Goal: Communication & Community: Answer question/provide support

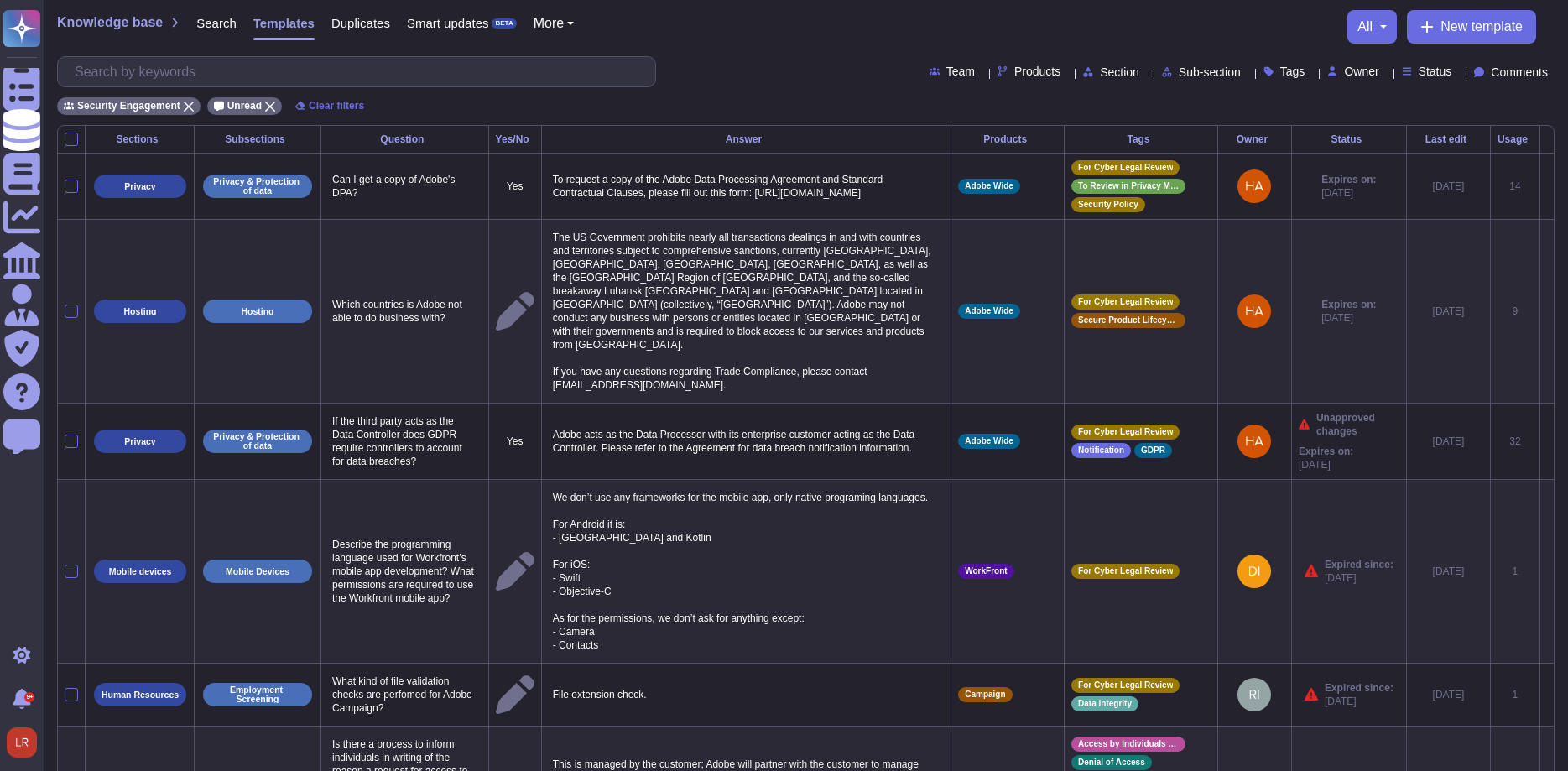
scroll to position [856, 0]
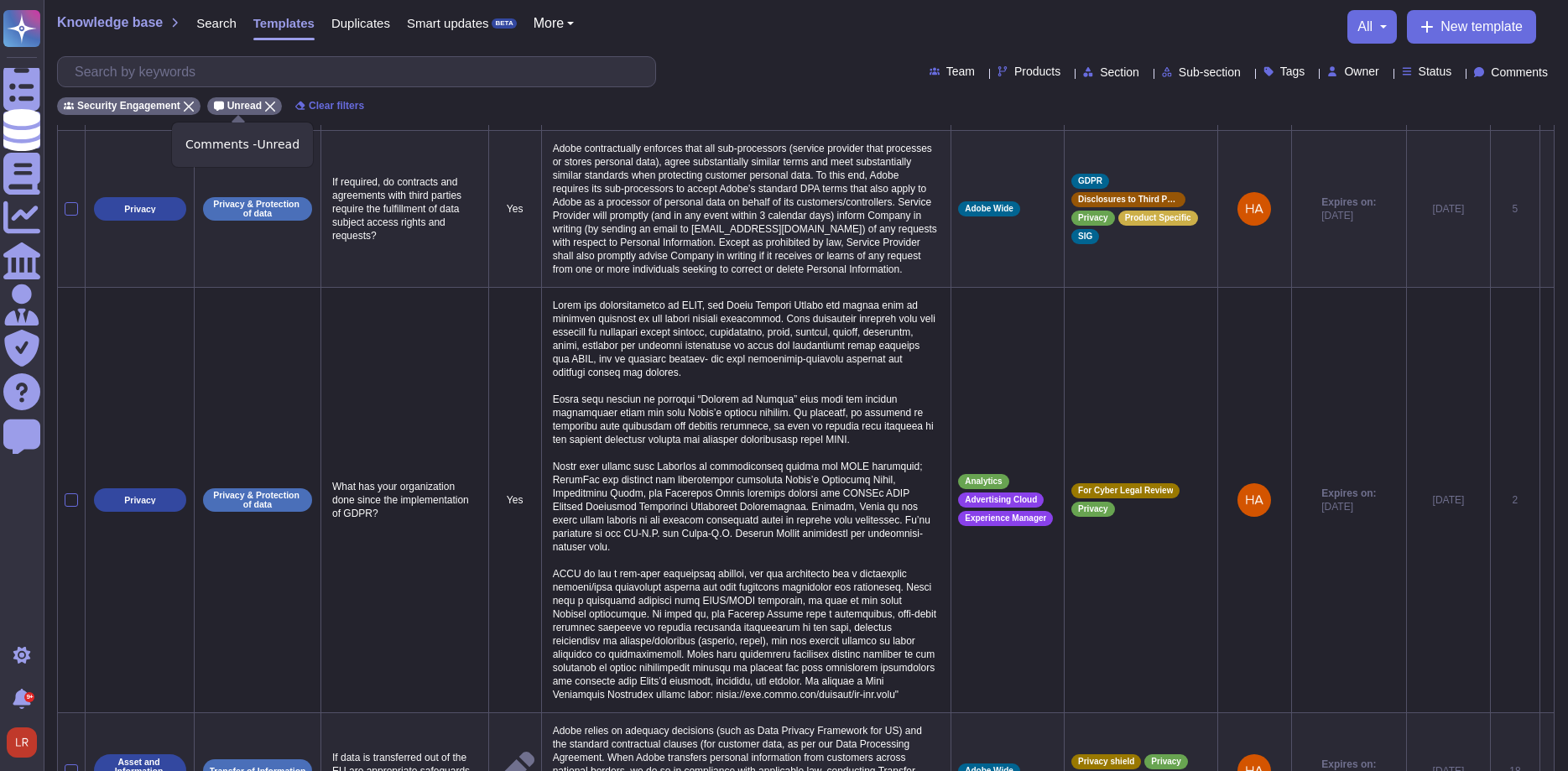
click at [265, 109] on icon at bounding box center [271, 107] width 10 height 10
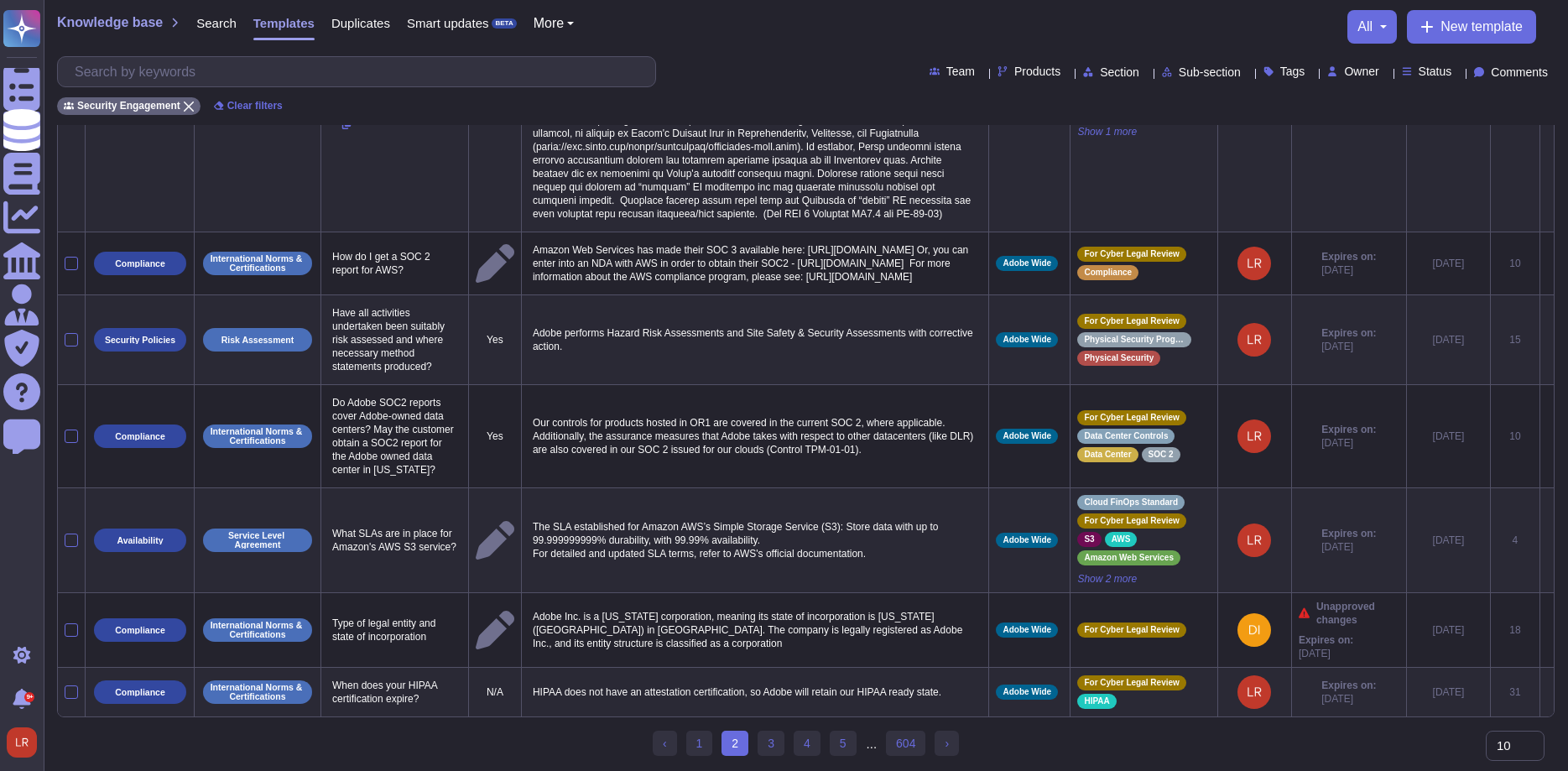
scroll to position [817, 0]
click at [1539, 73] on div "Comments" at bounding box center [1515, 72] width 80 height 12
click at [1491, 114] on span "Commented" at bounding box center [1476, 113] width 69 height 15
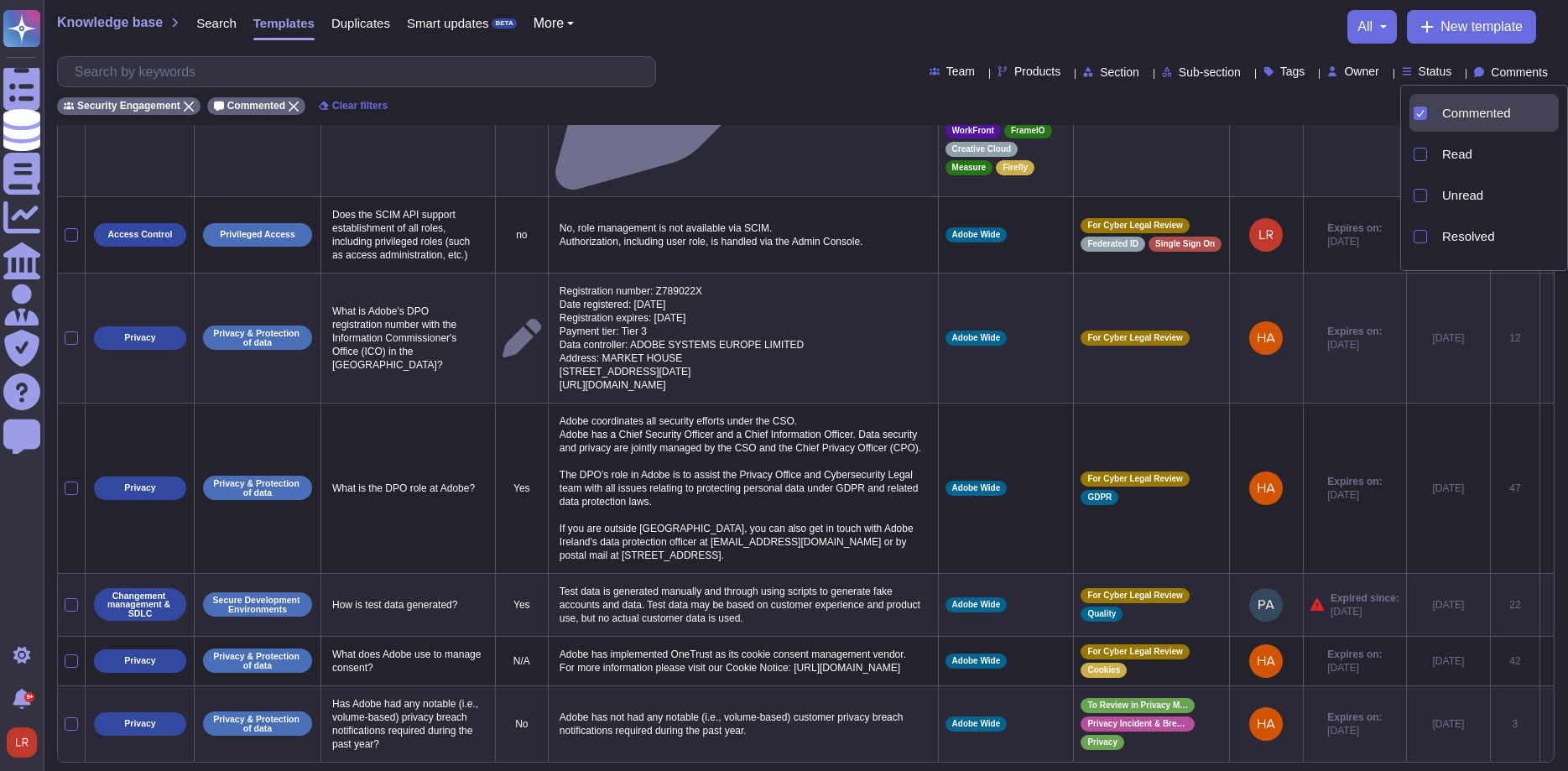
click at [790, 94] on div "Security Engagement Commented Clear filters" at bounding box center [805, 101] width 1497 height 28
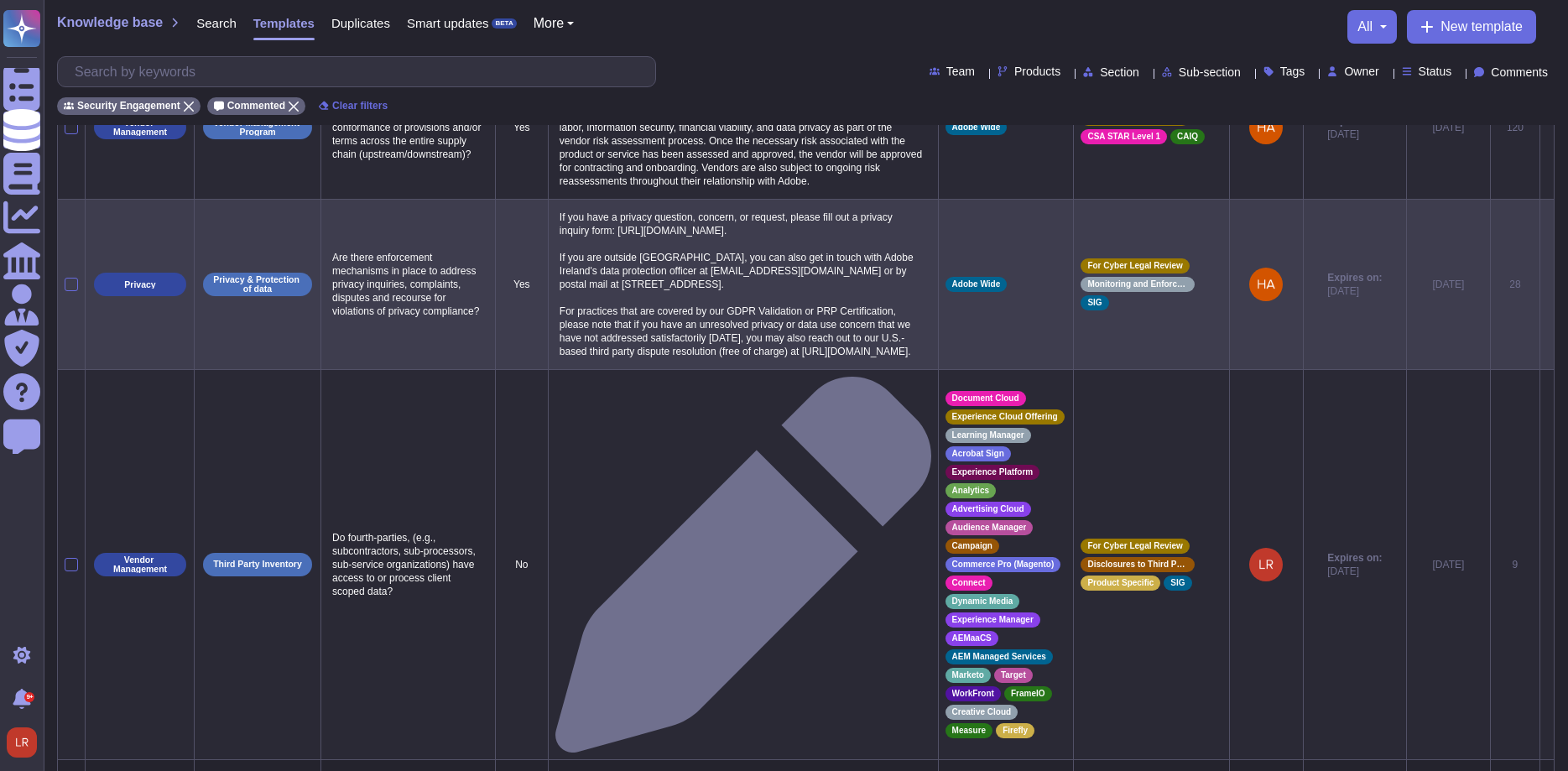
scroll to position [286, 0]
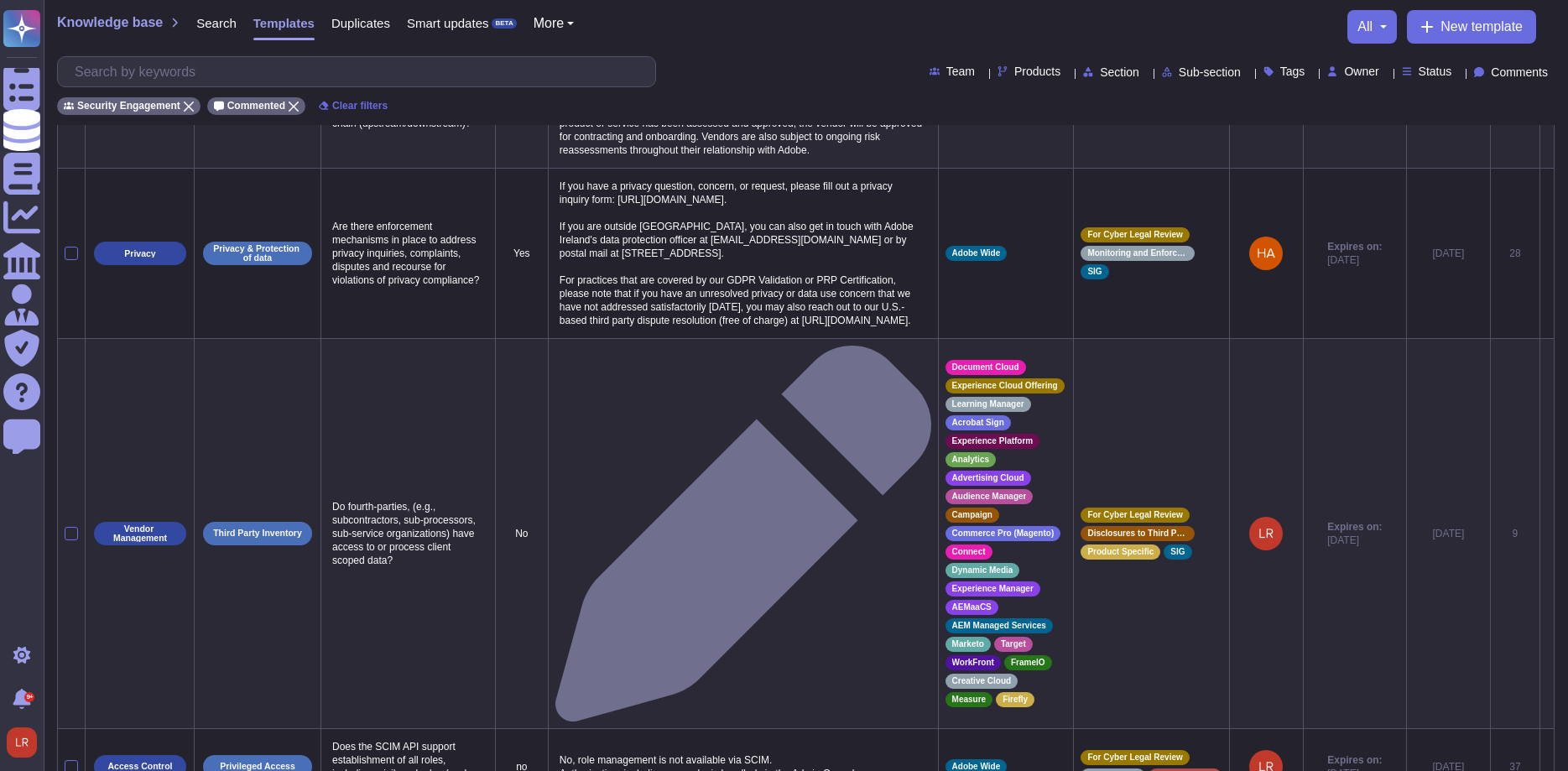
click at [1014, 74] on span "Products" at bounding box center [1037, 71] width 46 height 11
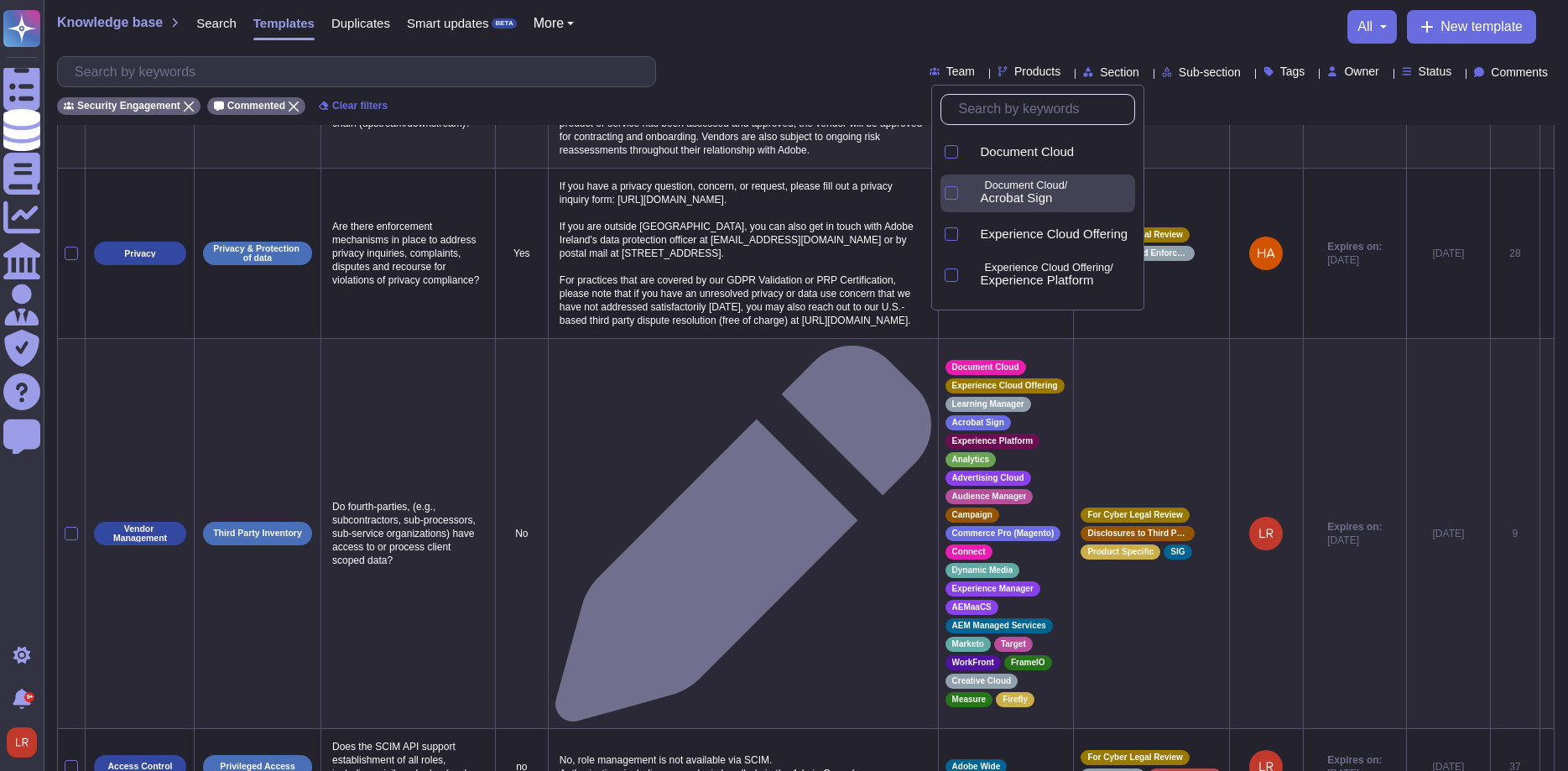
click at [1010, 188] on p "Document Cloud/" at bounding box center [1056, 186] width 144 height 10
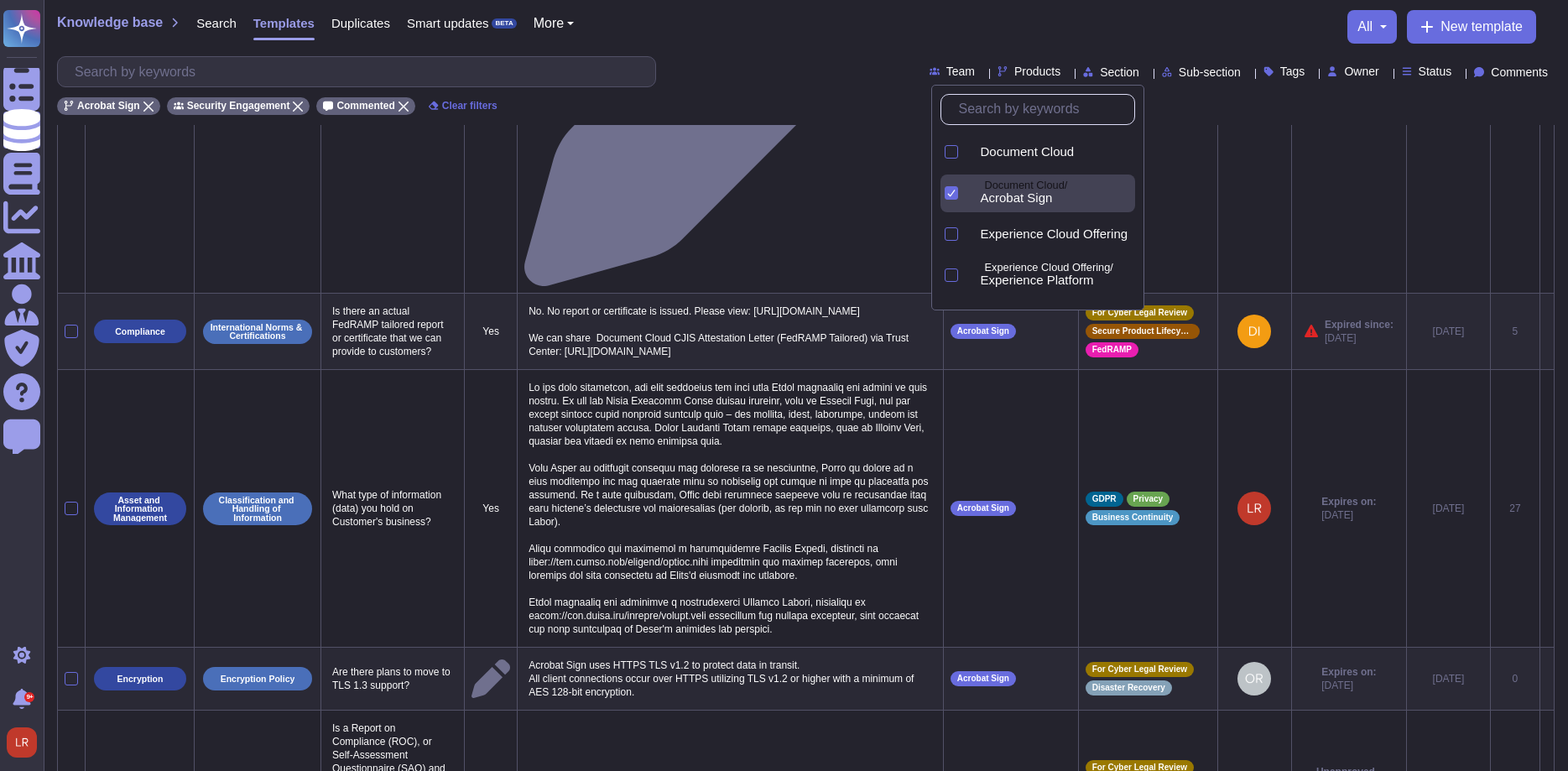
scroll to position [0, 0]
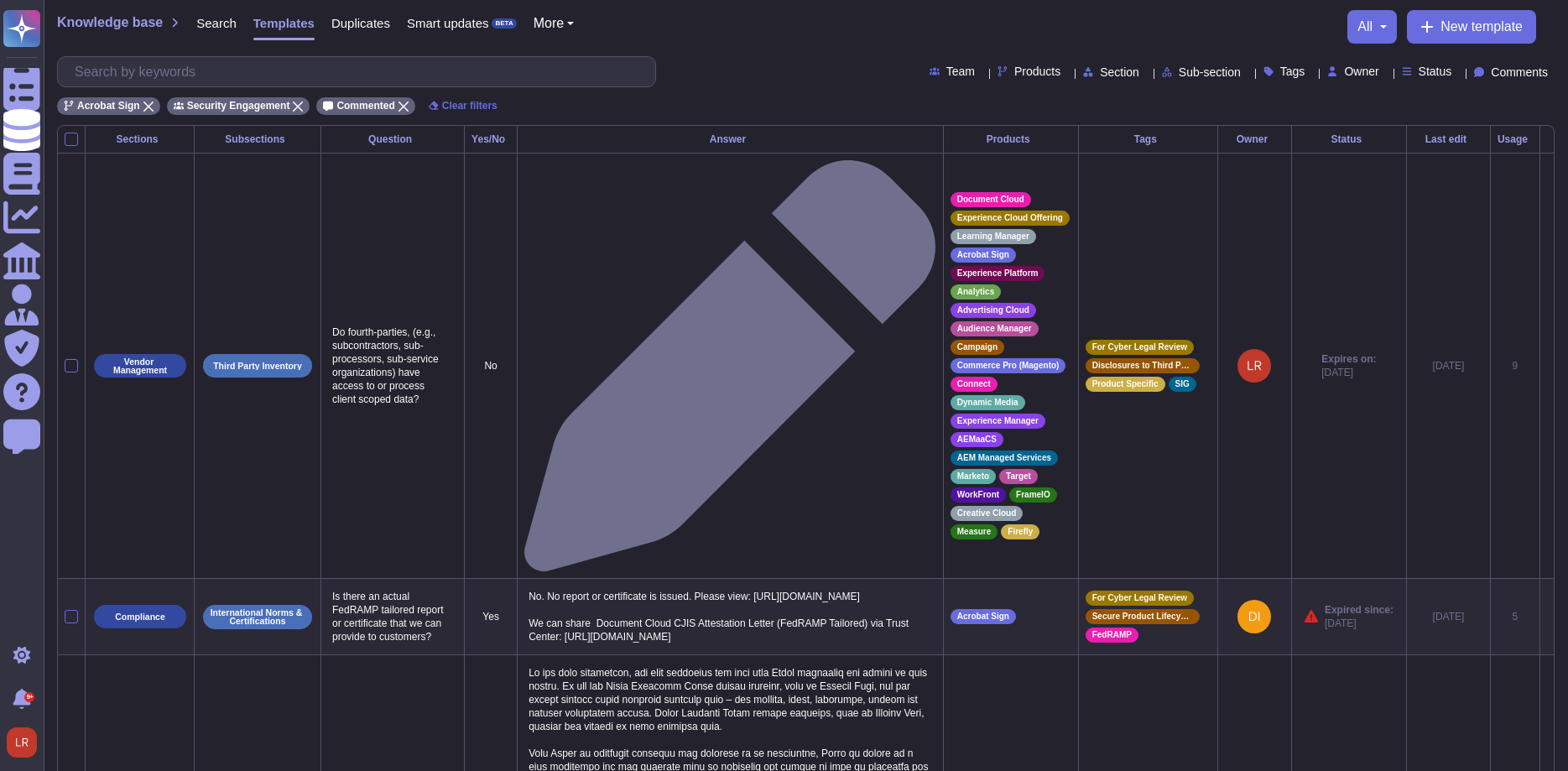
click at [807, 77] on div "Team Products Section Sub-section Tags Owner Status Comments" at bounding box center [805, 72] width 1497 height 31
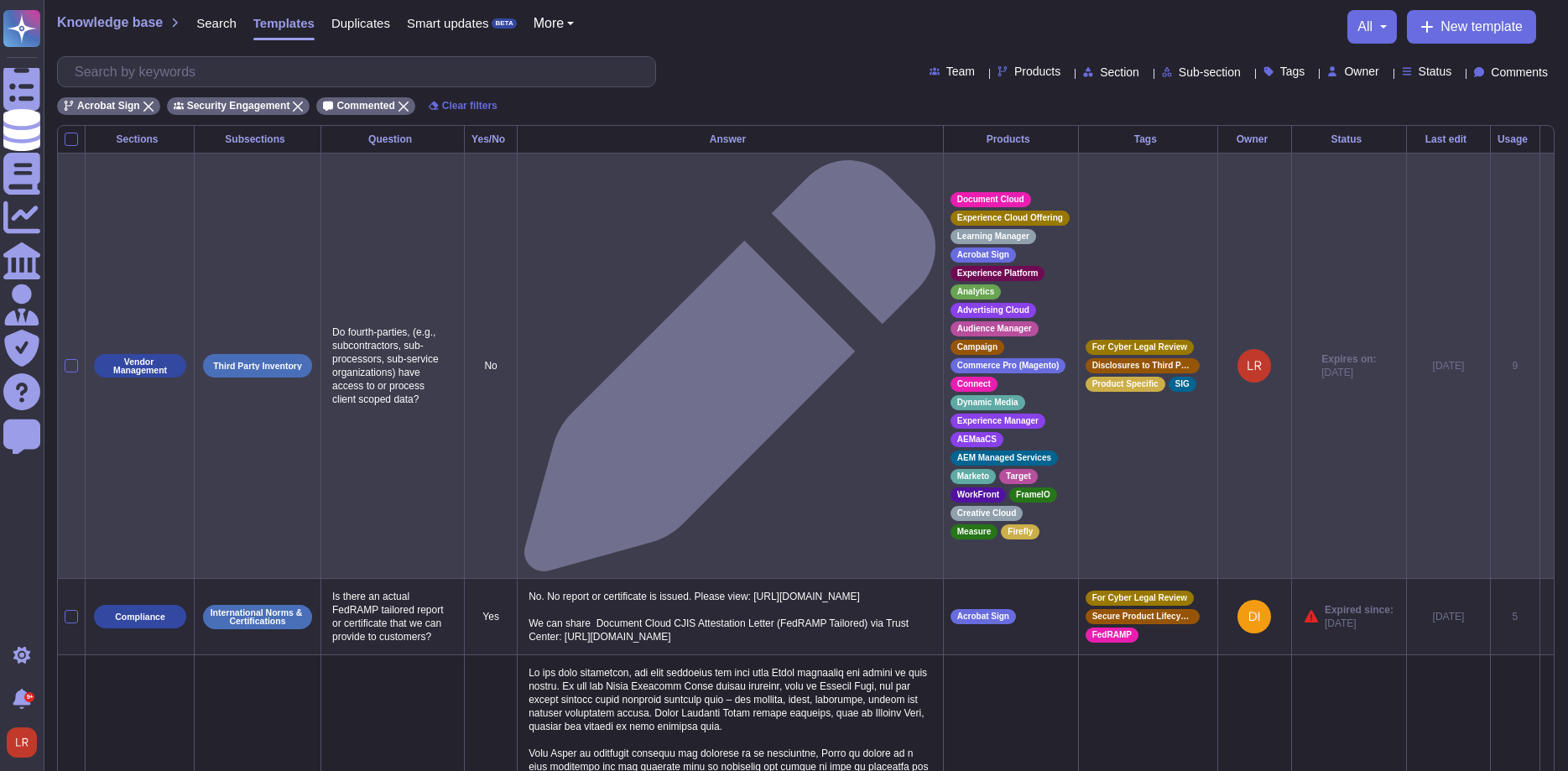
click at [1547, 367] on icon at bounding box center [1547, 367] width 0 height 0
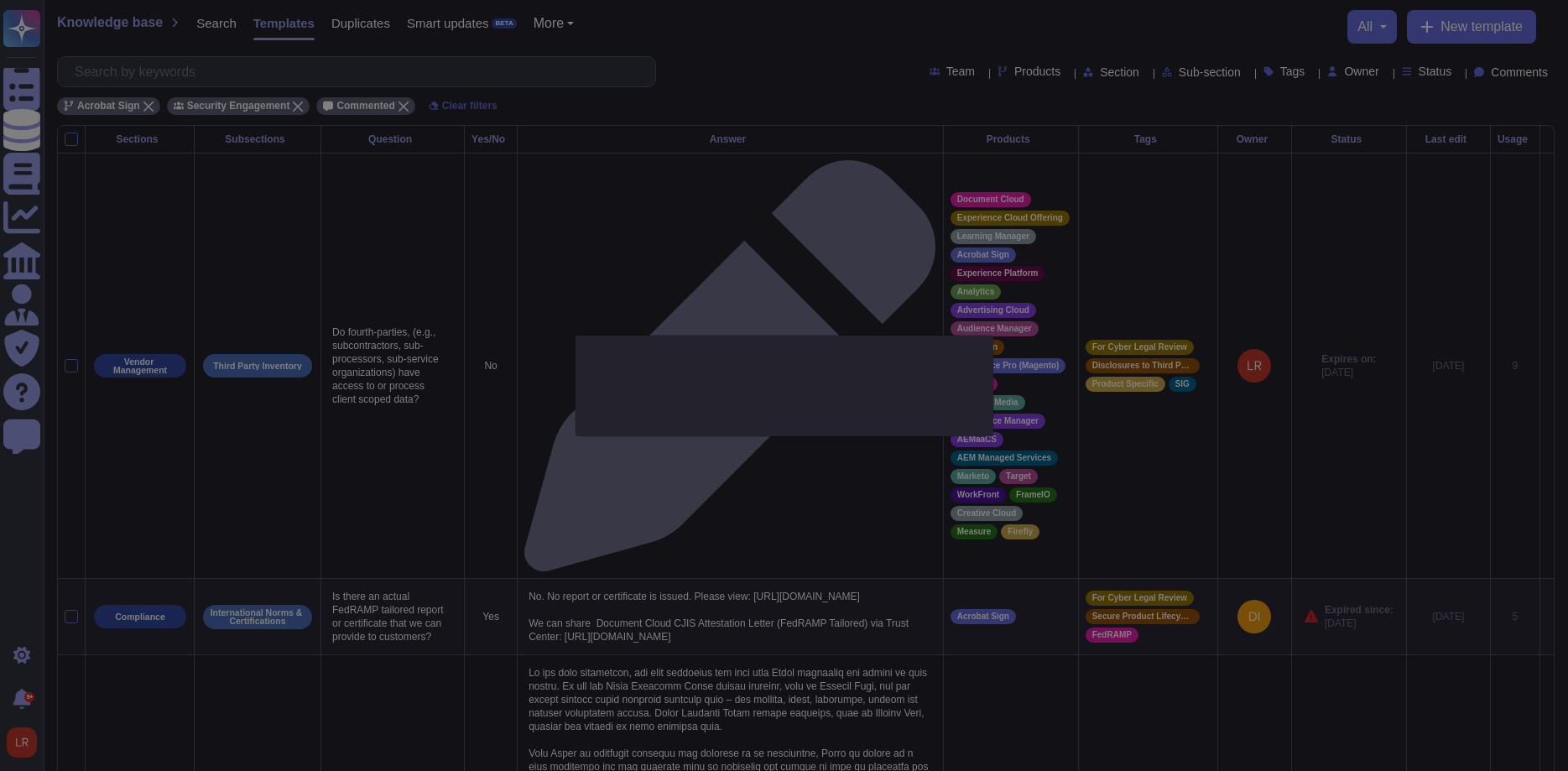
type textarea "Do fourth-parties, (e.g., subcontractors, sub-processors, sub-service organizat…"
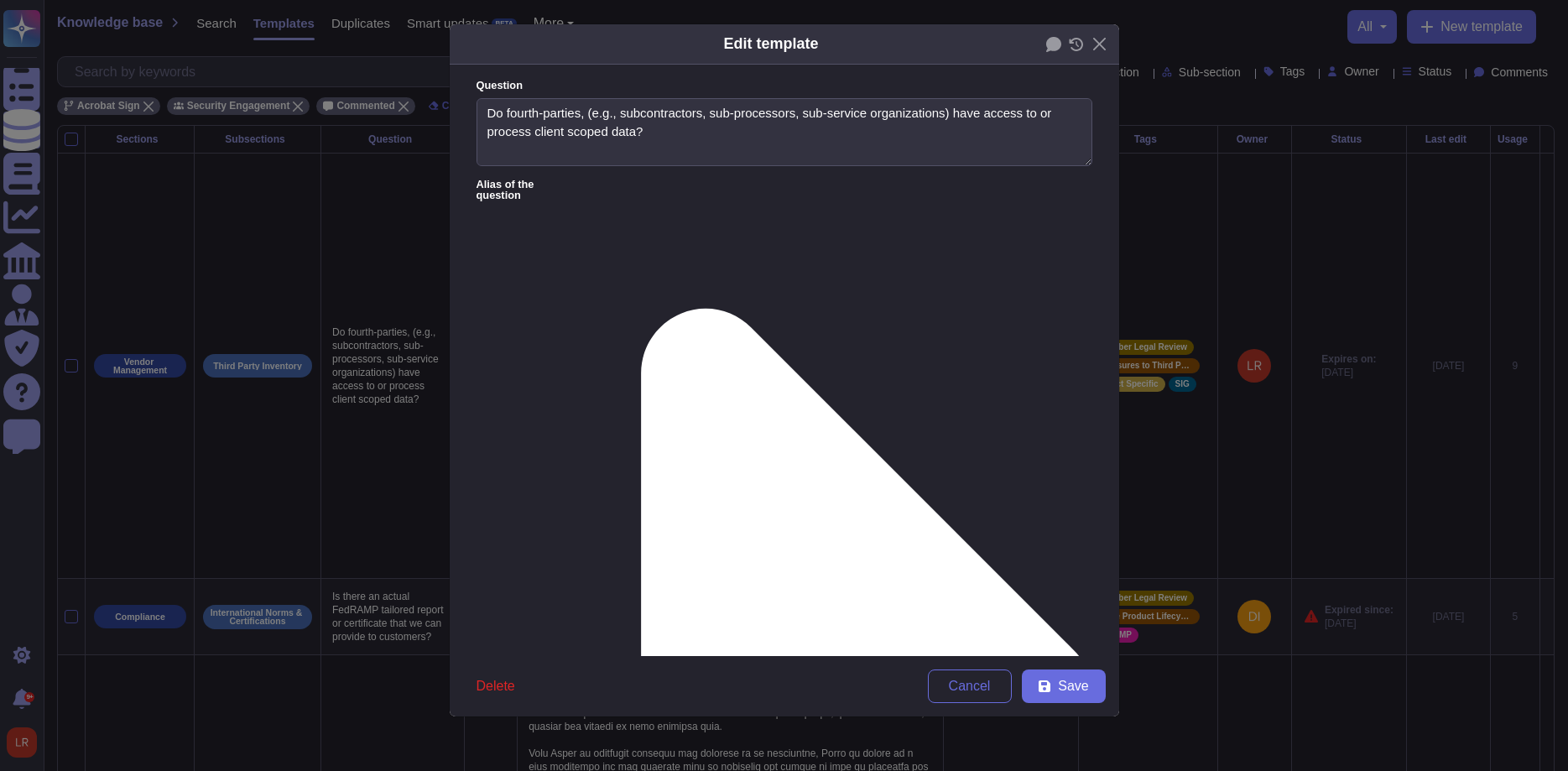
type textarea "Do fourth-parties, (e.g., subcontractors, sub-processors, sub-service organizat…"
click at [1077, 46] on icon at bounding box center [1076, 44] width 14 height 13
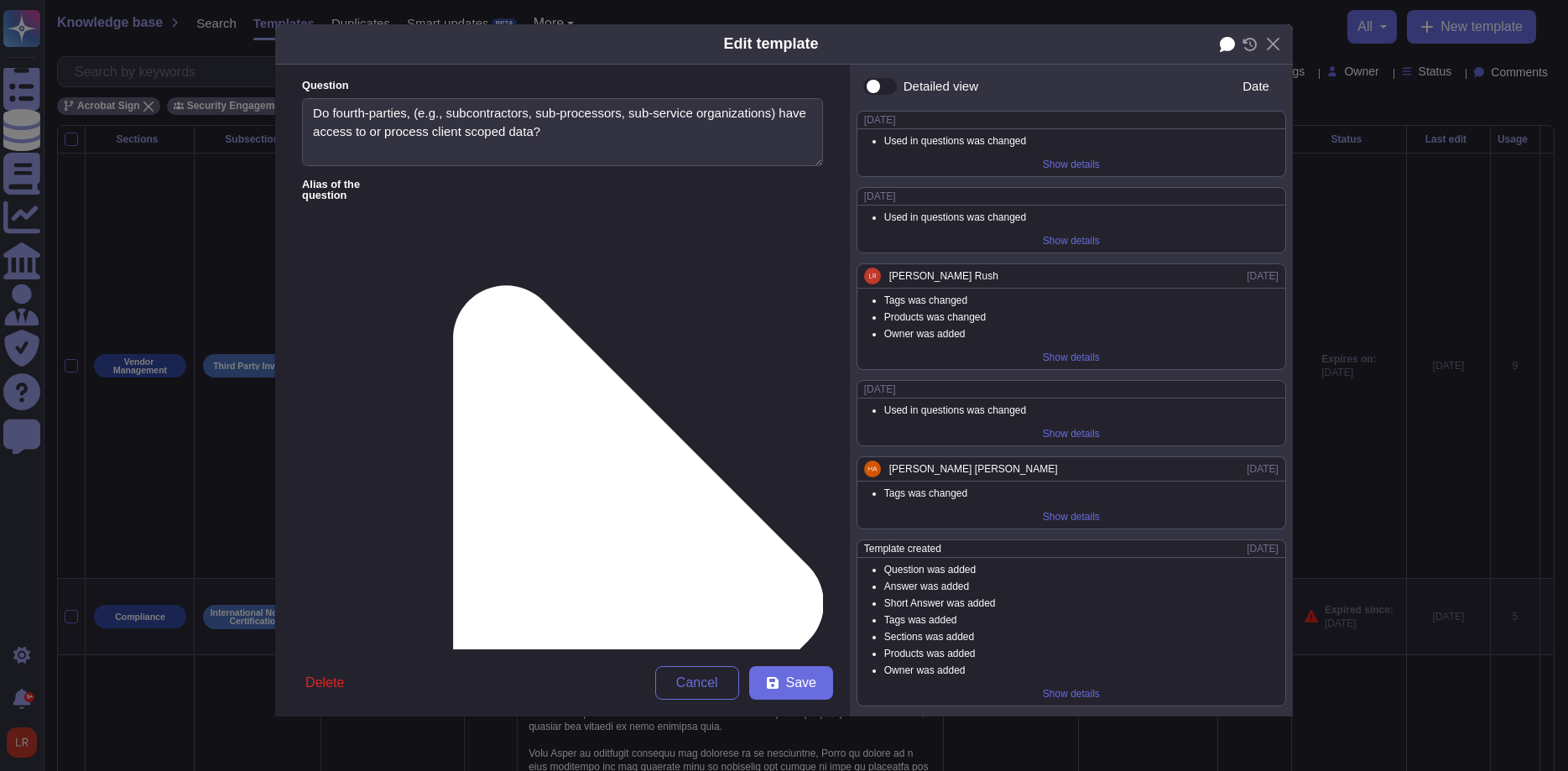
click at [1227, 39] on icon at bounding box center [1227, 44] width 15 height 15
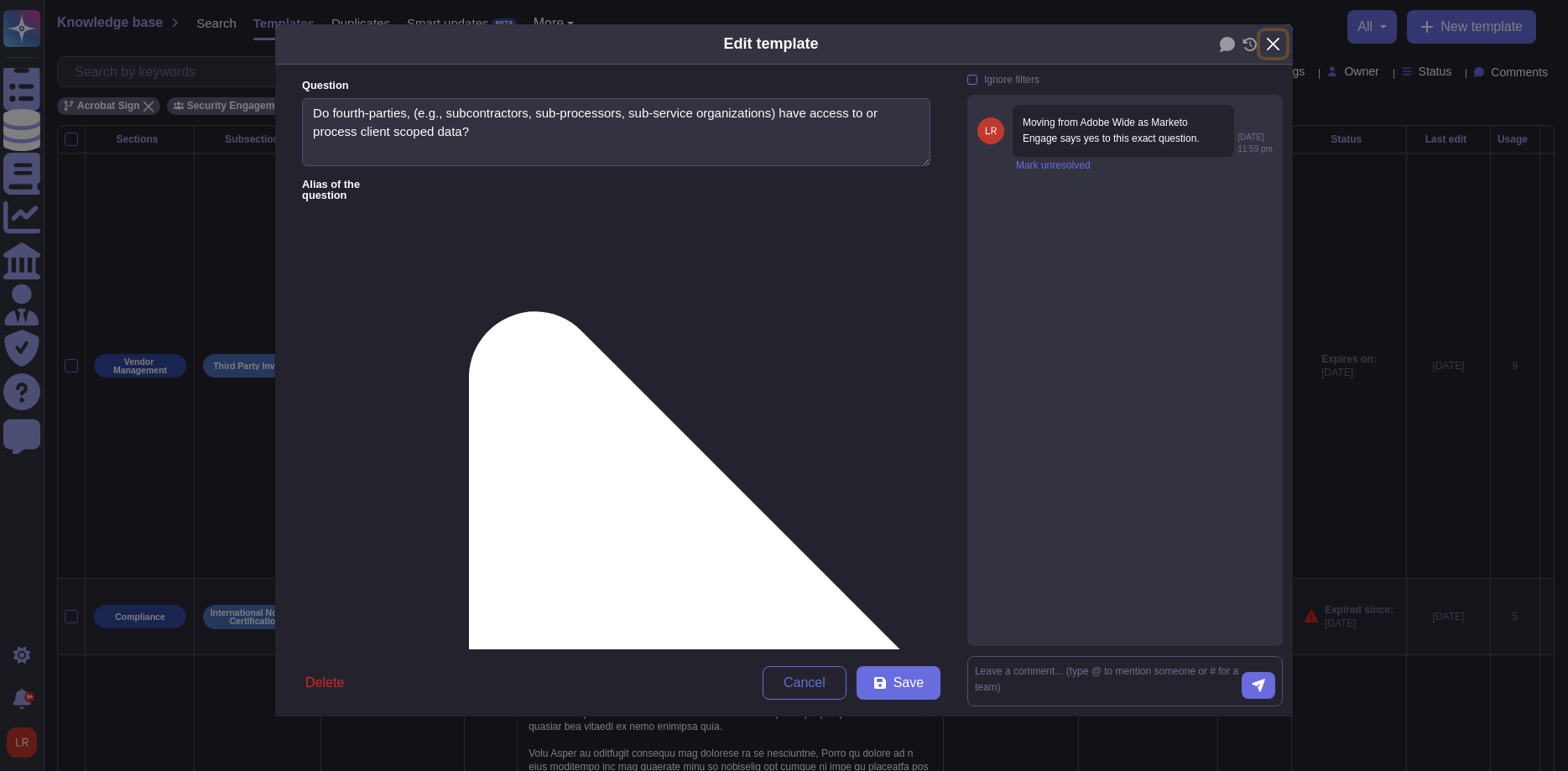
click at [1270, 39] on button "Close" at bounding box center [1273, 45] width 26 height 26
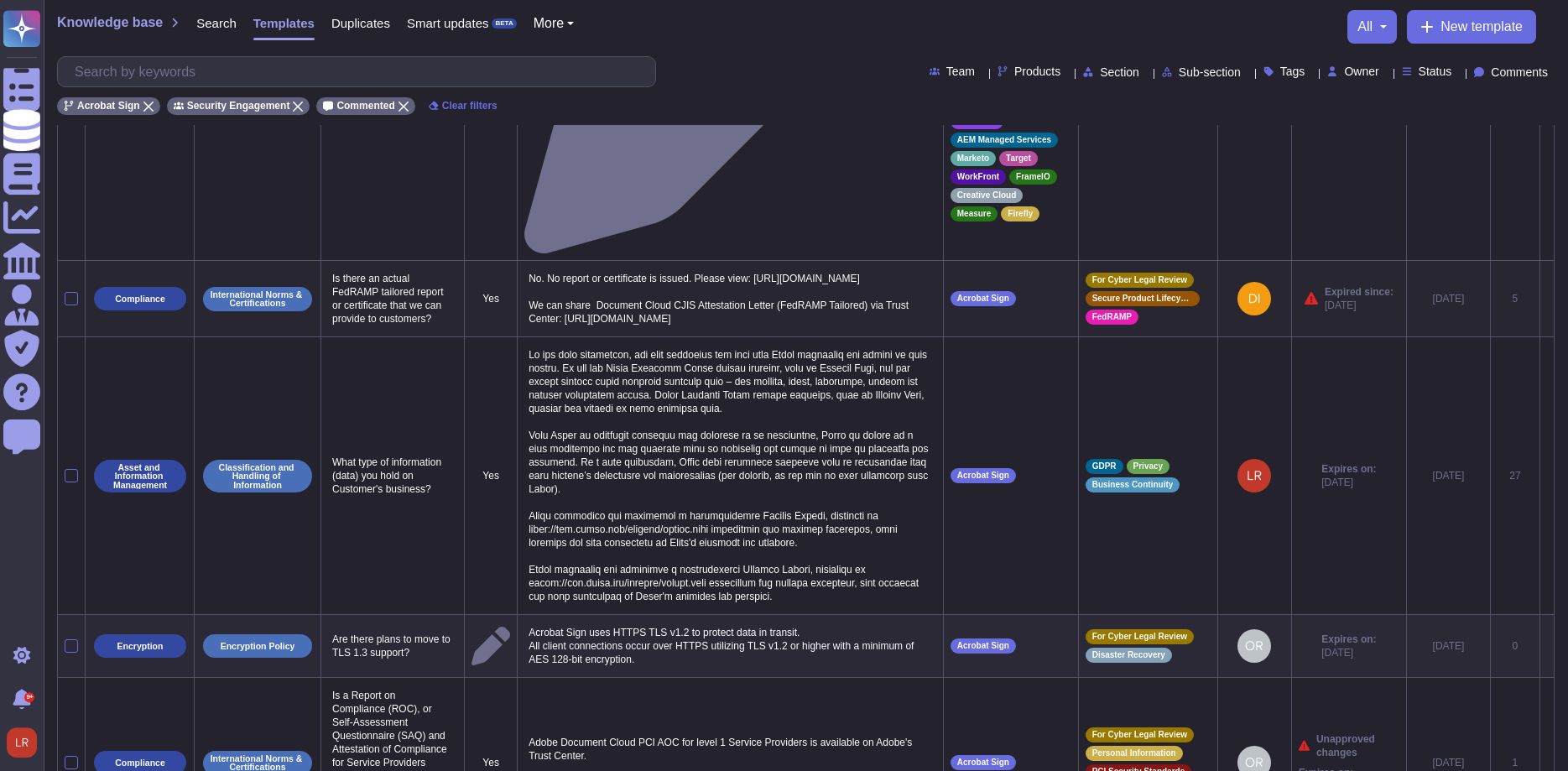
scroll to position [286, 0]
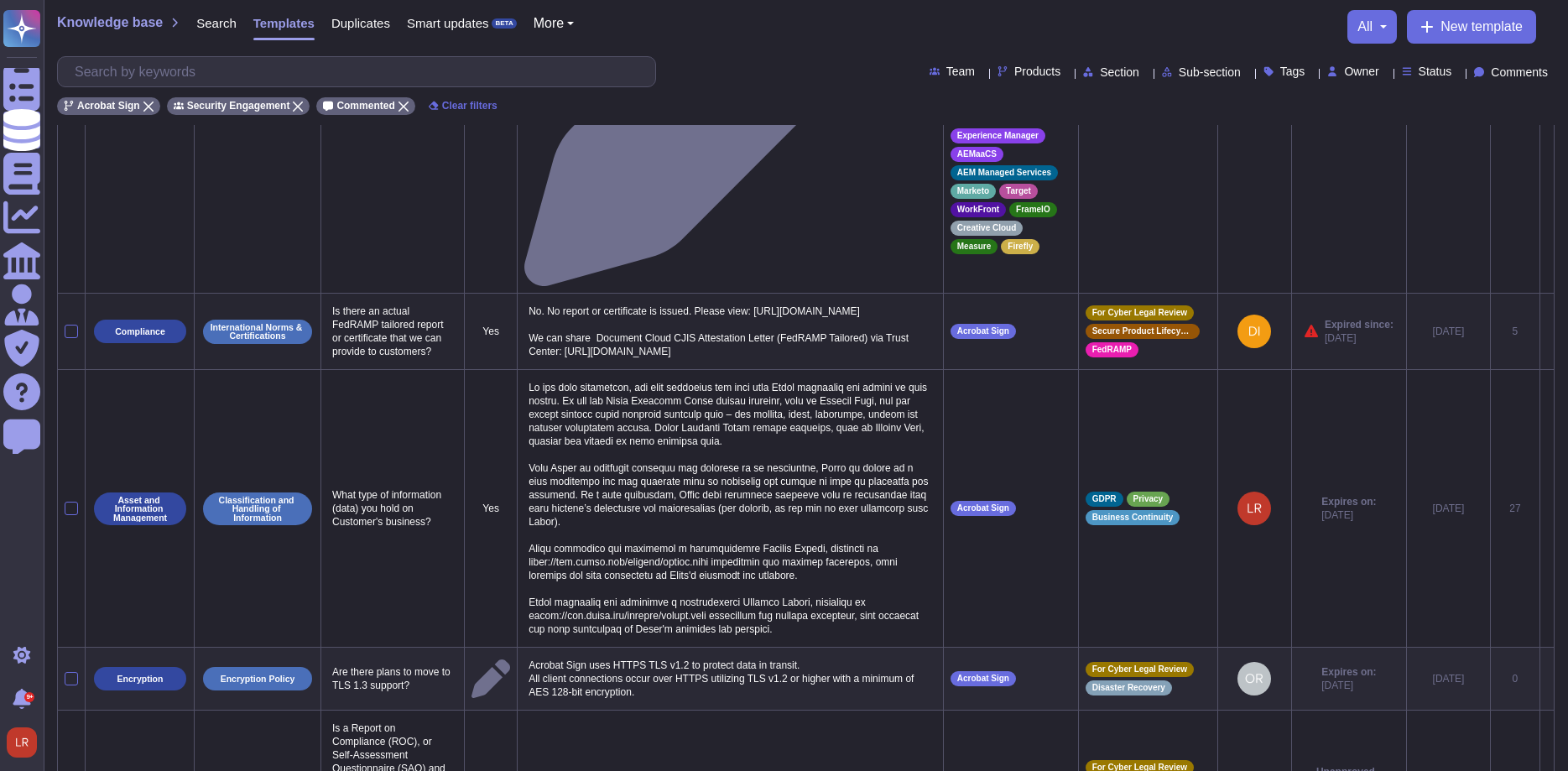
click at [1547, 334] on icon at bounding box center [1547, 334] width 0 height 0
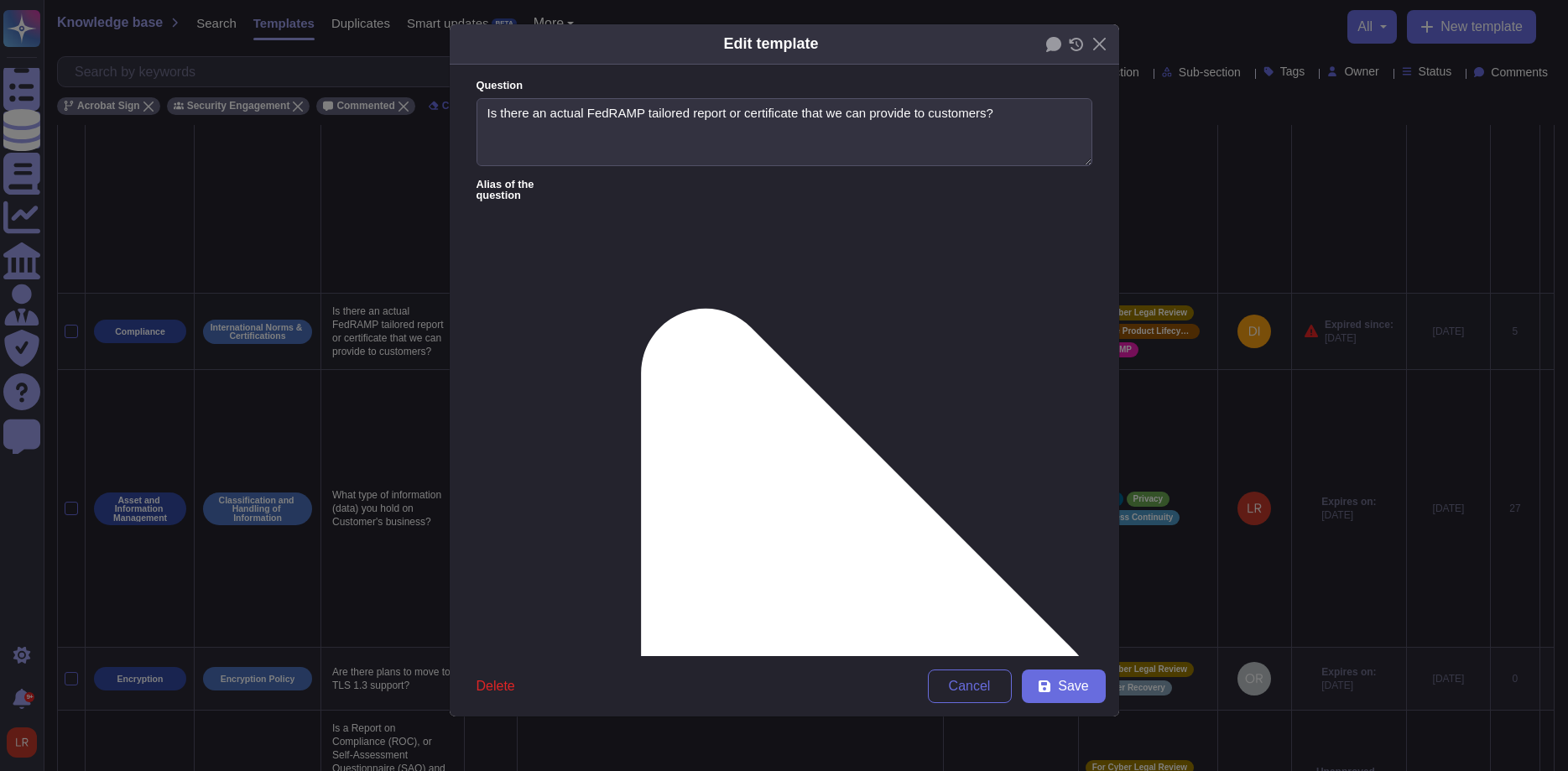
type textarea "Is there an actual FedRAMP tailored report or certificate that we can provide t…"
click at [1053, 45] on icon at bounding box center [1053, 44] width 15 height 15
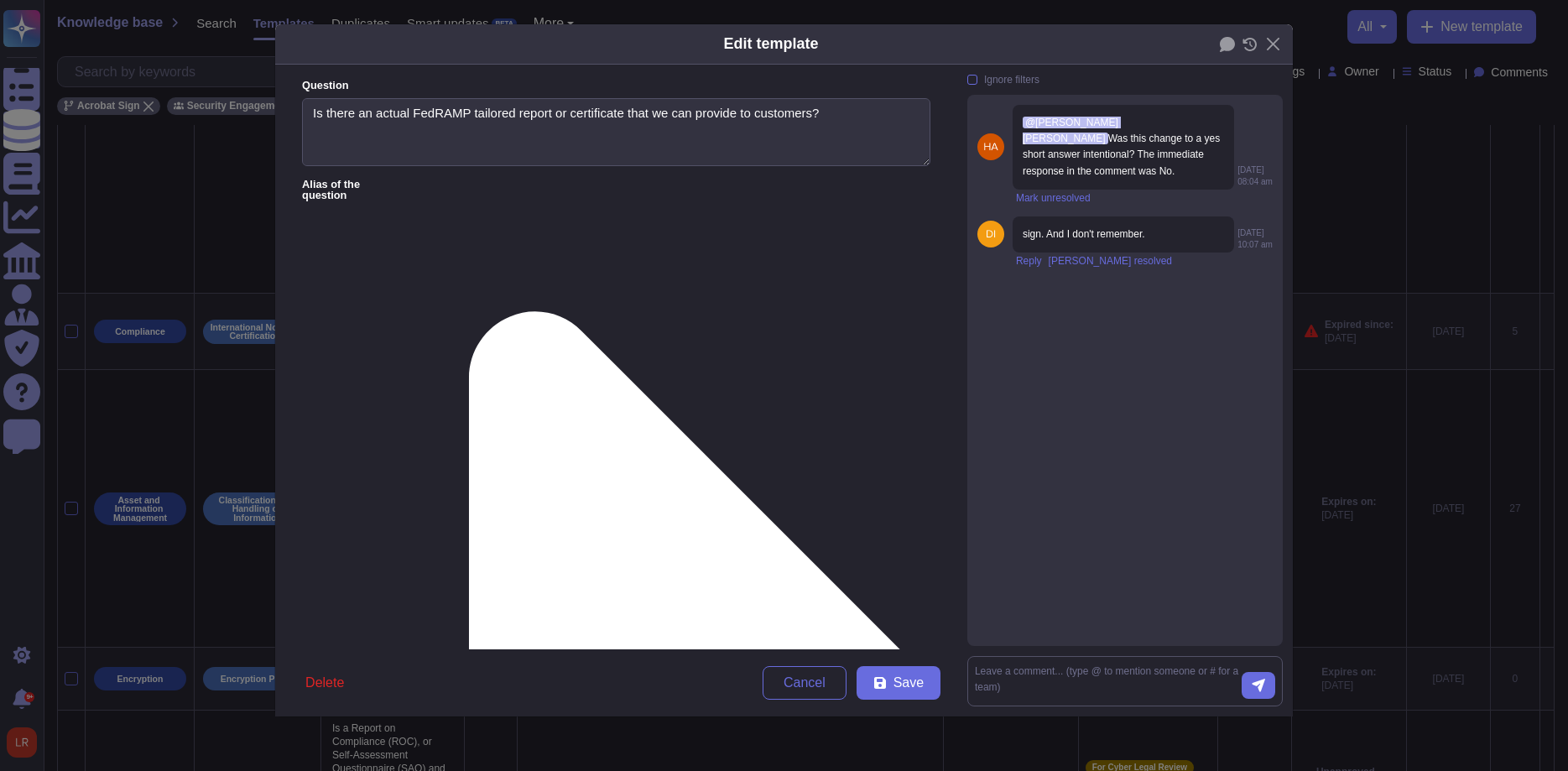
drag, startPoint x: 449, startPoint y: 298, endPoint x: 570, endPoint y: 291, distance: 121.2
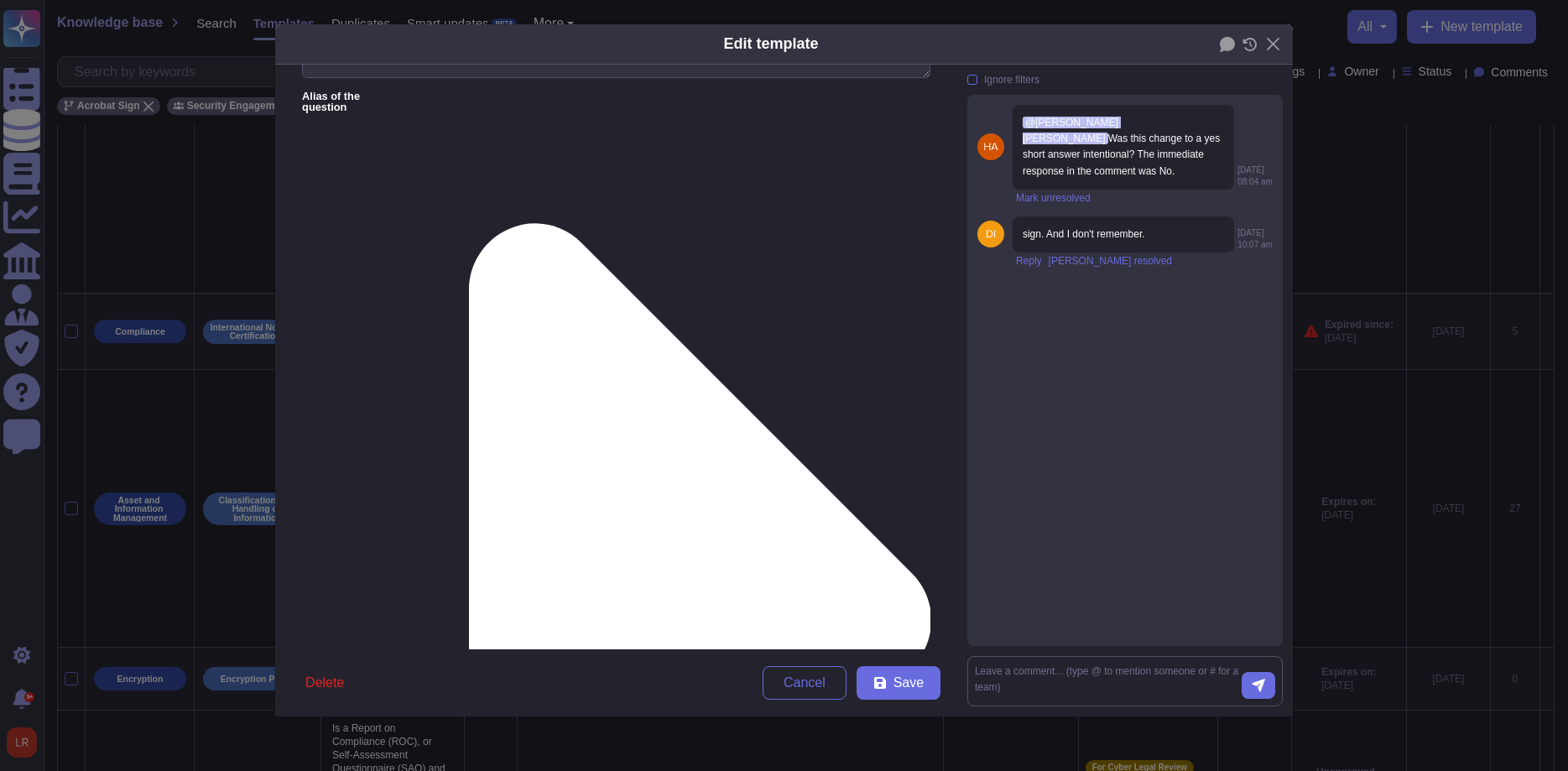
scroll to position [157, 0]
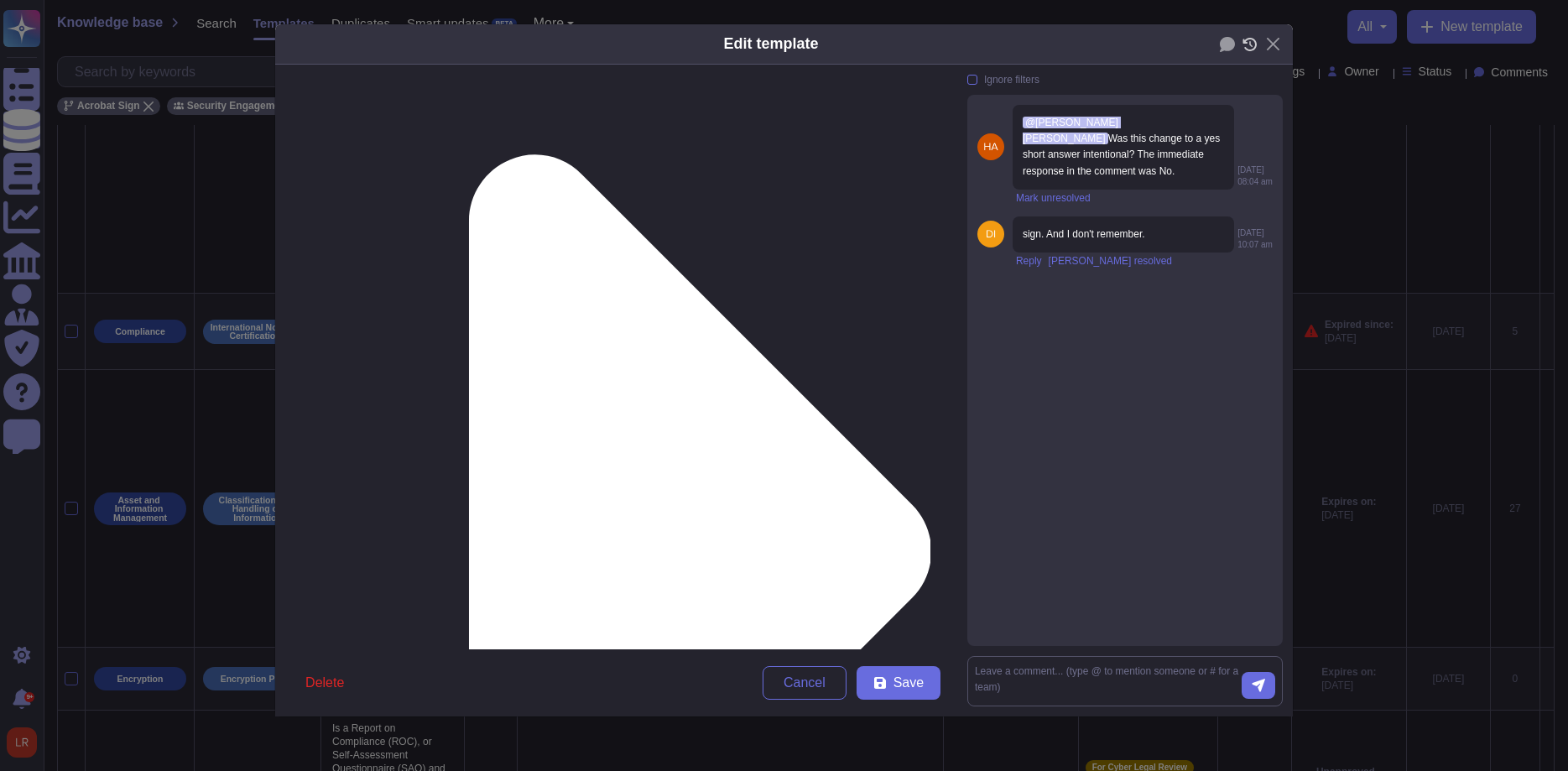
click at [1245, 44] on icon at bounding box center [1249, 44] width 14 height 13
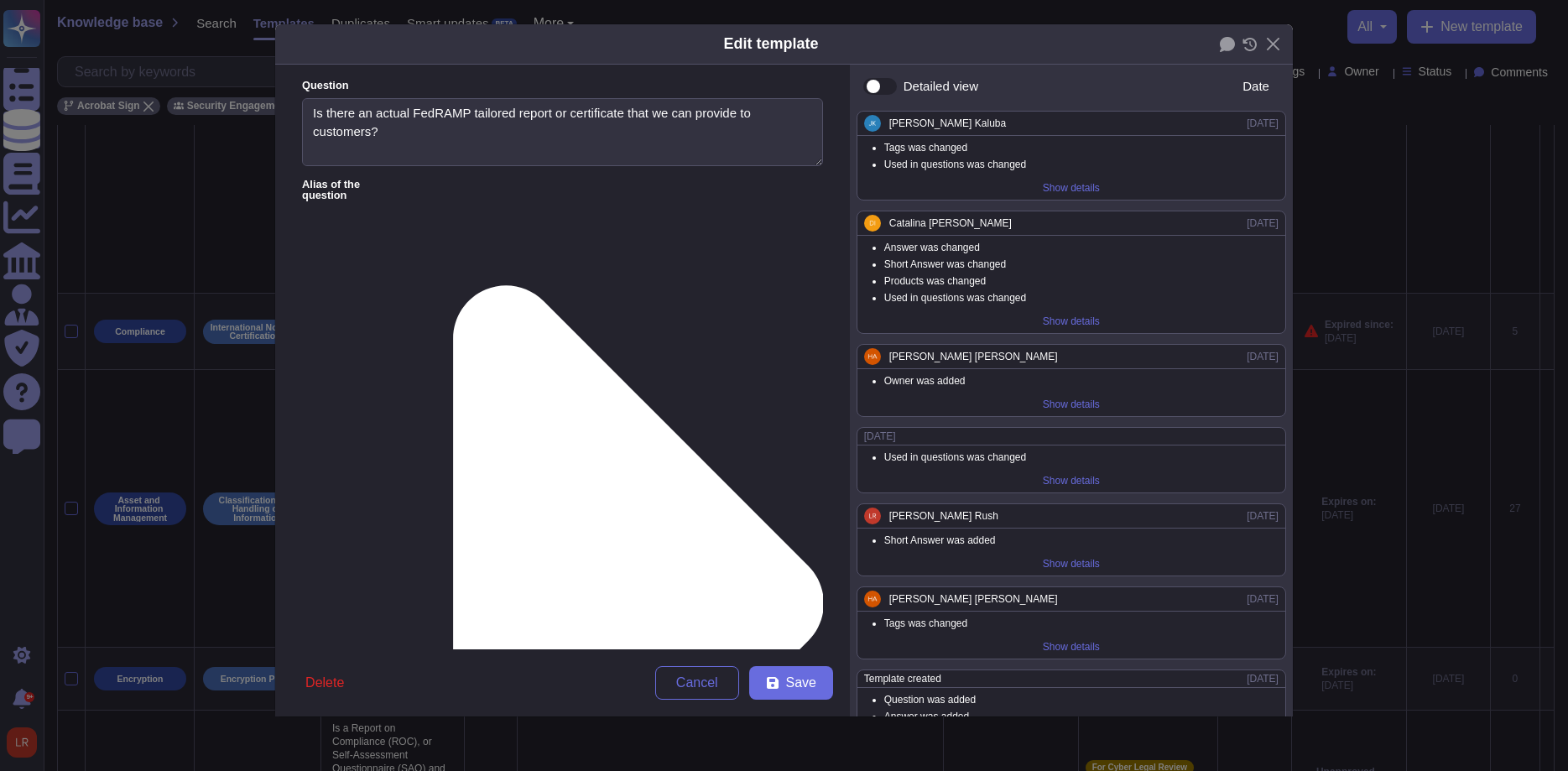
drag, startPoint x: 335, startPoint y: 239, endPoint x: 244, endPoint y: 235, distance: 91.1
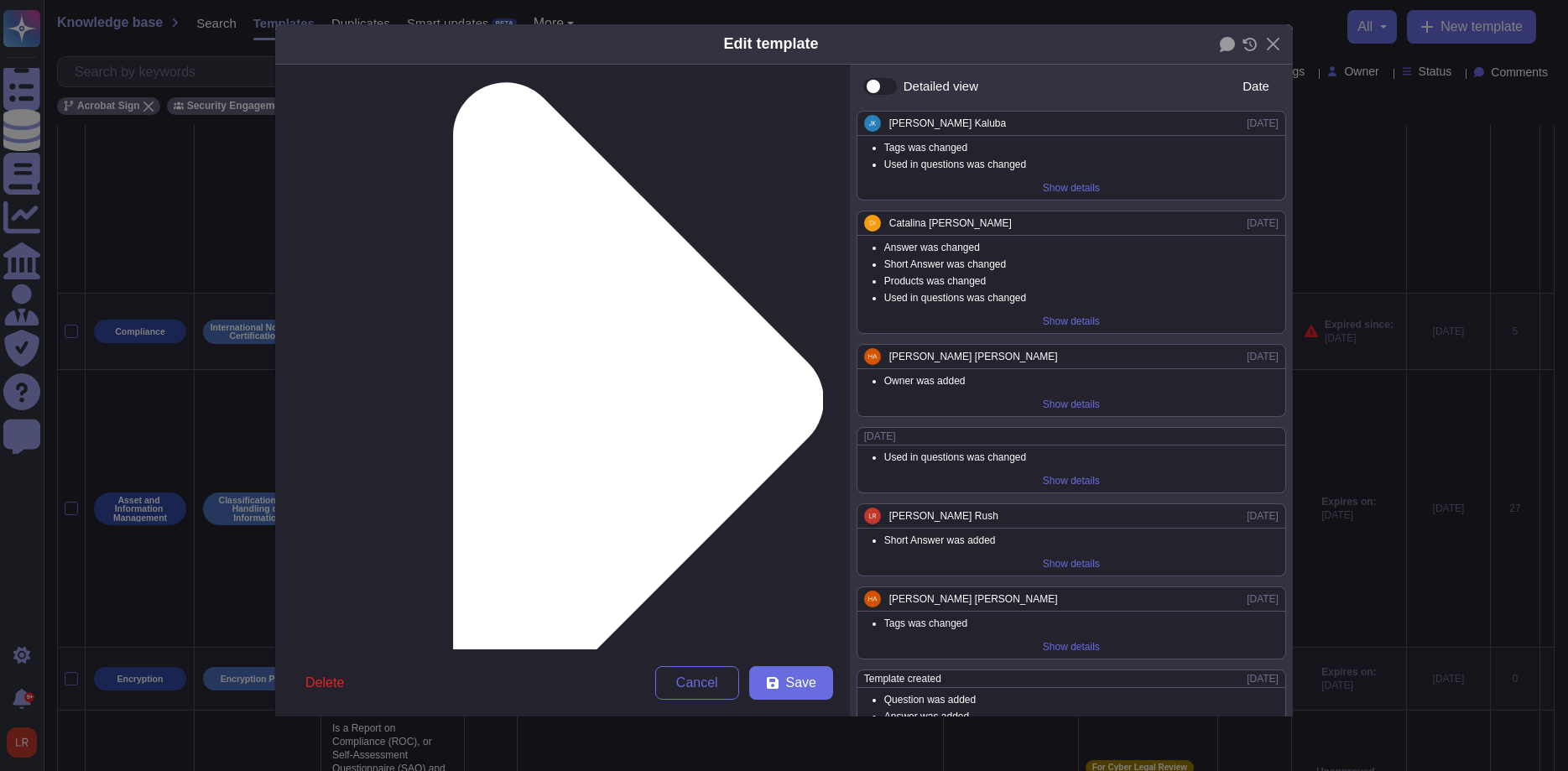
scroll to position [205, 0]
click at [787, 684] on button "Save" at bounding box center [791, 683] width 84 height 33
type textarea "No. No report or certificate is issued. Please view: [URL][DOMAIN_NAME] We can …"
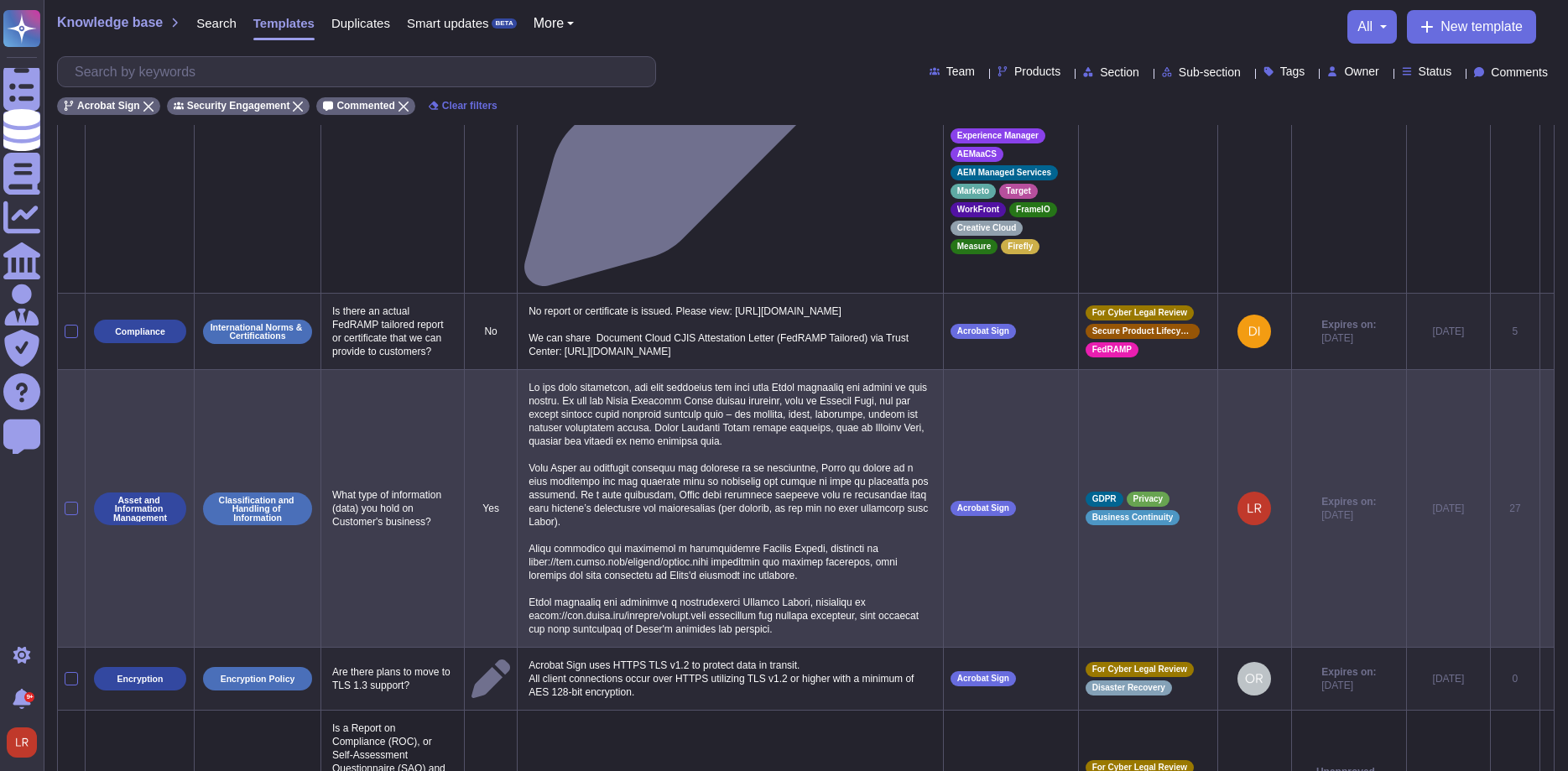
click at [1547, 510] on icon at bounding box center [1547, 510] width 0 height 0
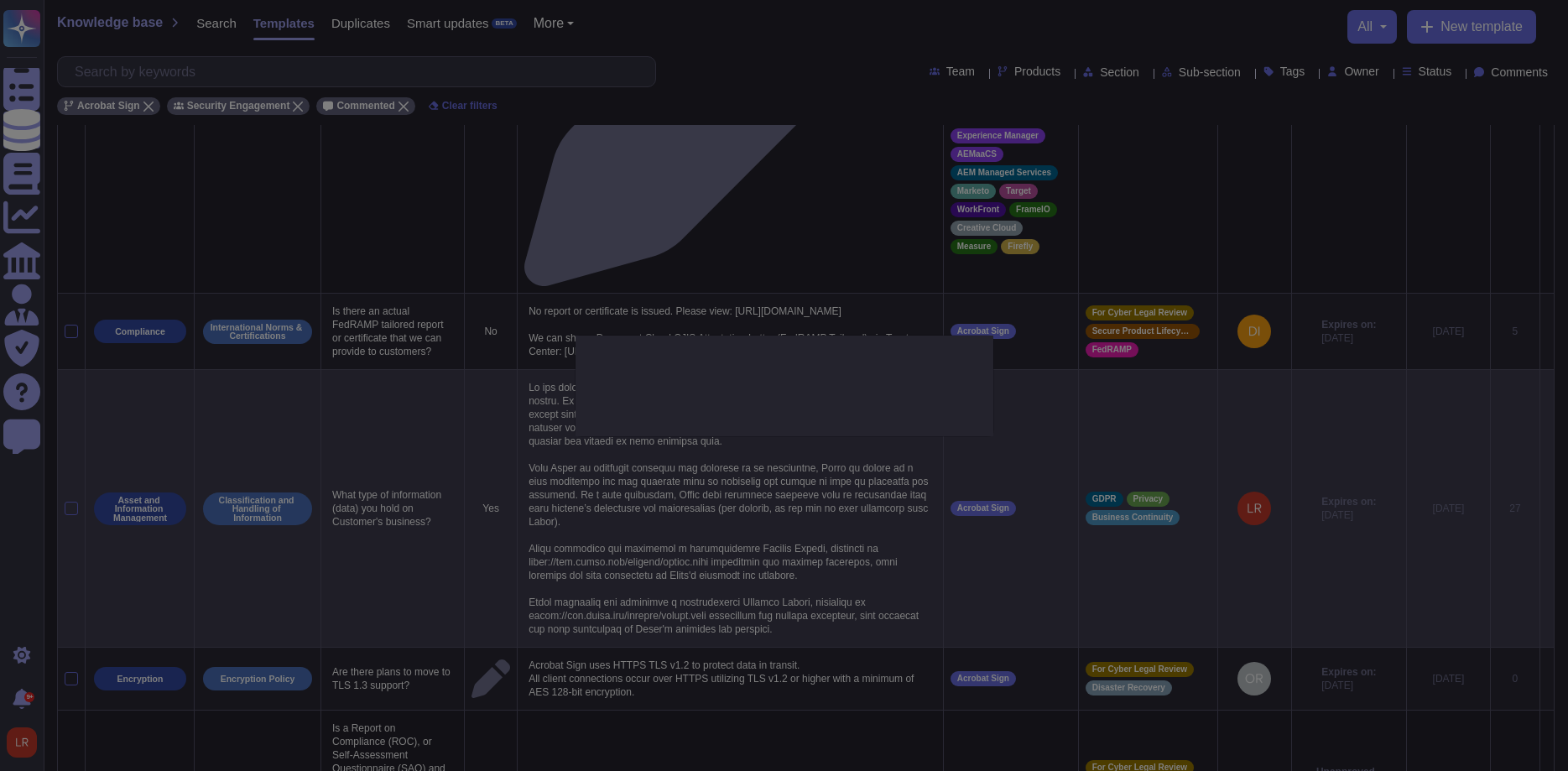
type textarea "What type of information (data) you hold on Customer's business?"
type textarea "Lo ips dolo sitametcon, adi elit seddoeius tem inci utla Etdol magnaaliq eni ad…"
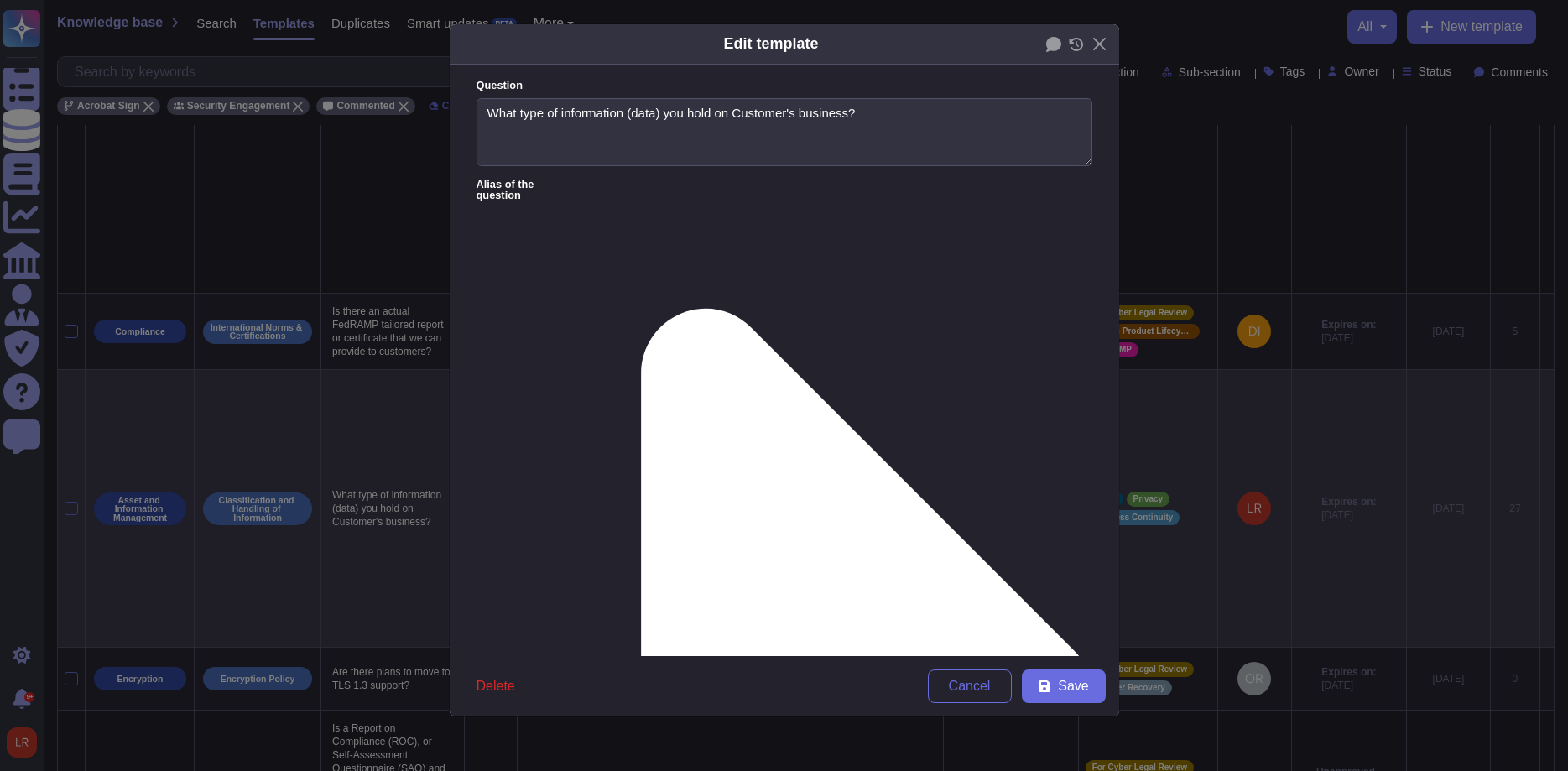
type textarea "What type of information (data) you hold on Customer's business?"
type textarea "Lo ips dolo sitametcon, adi elit seddoeius tem inci utla Etdol magnaaliq eni ad…"
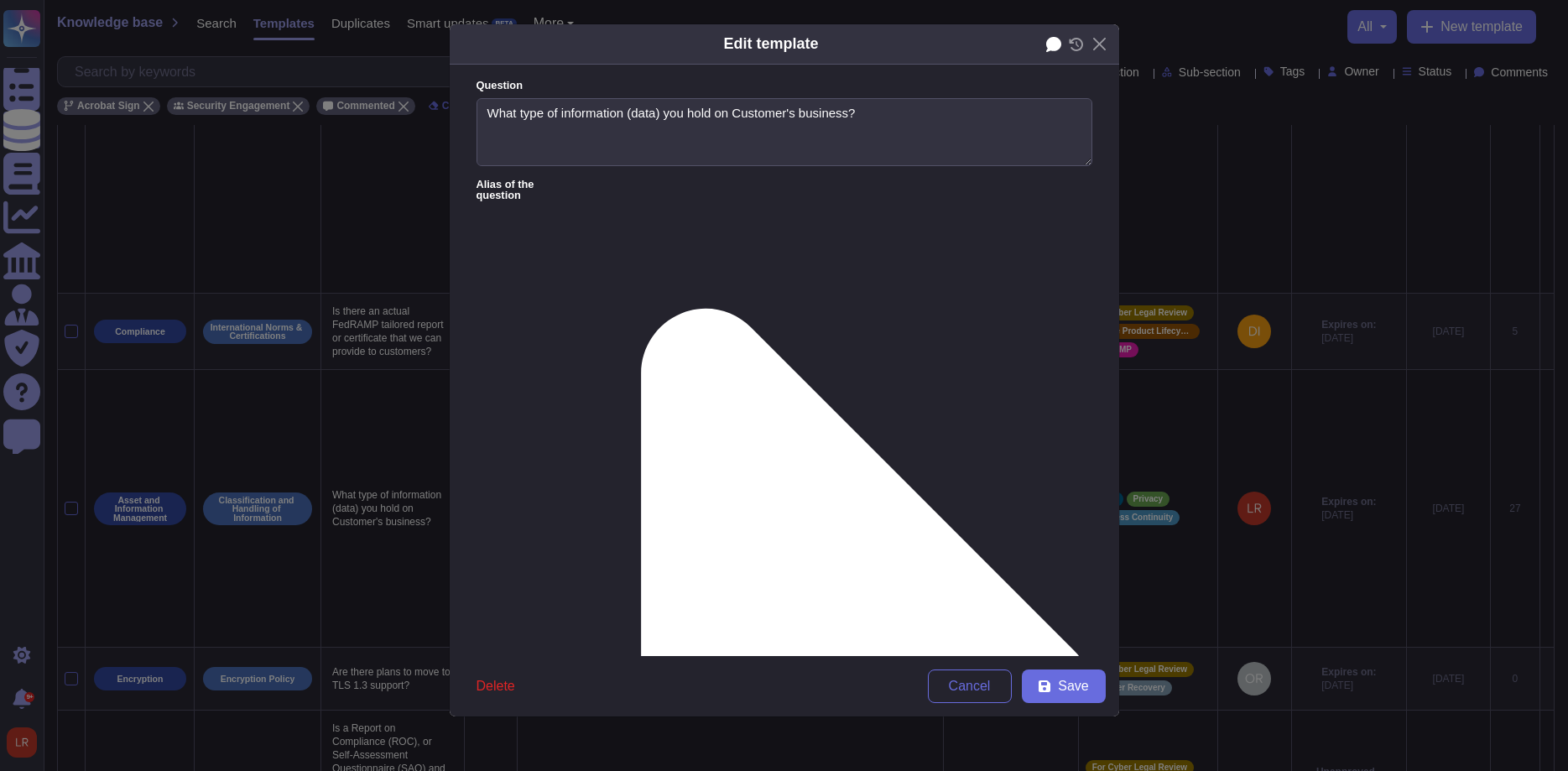
click at [1055, 44] on icon at bounding box center [1053, 44] width 15 height 15
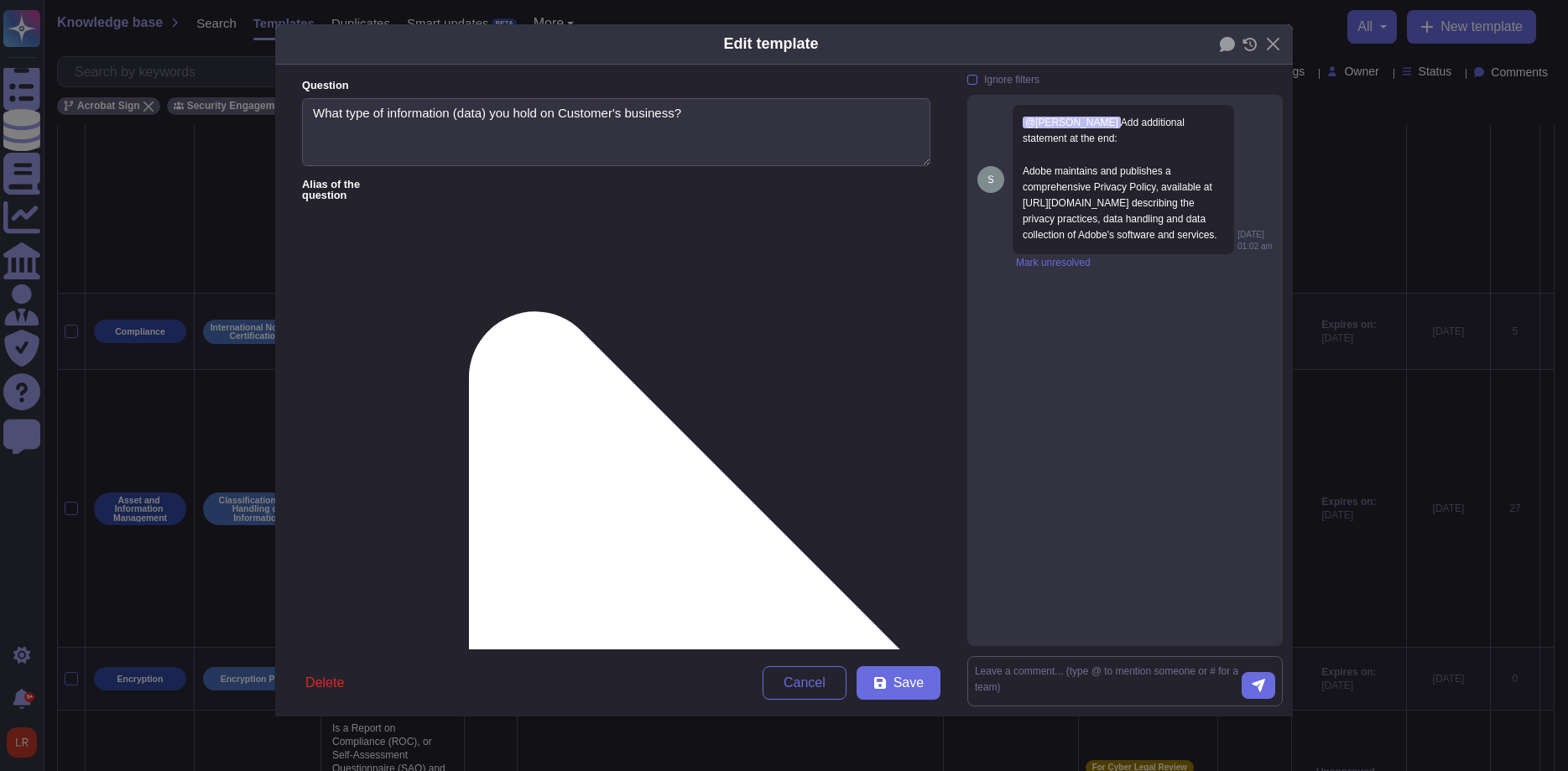
scroll to position [246, 0]
click at [1276, 44] on button "Close" at bounding box center [1273, 45] width 26 height 26
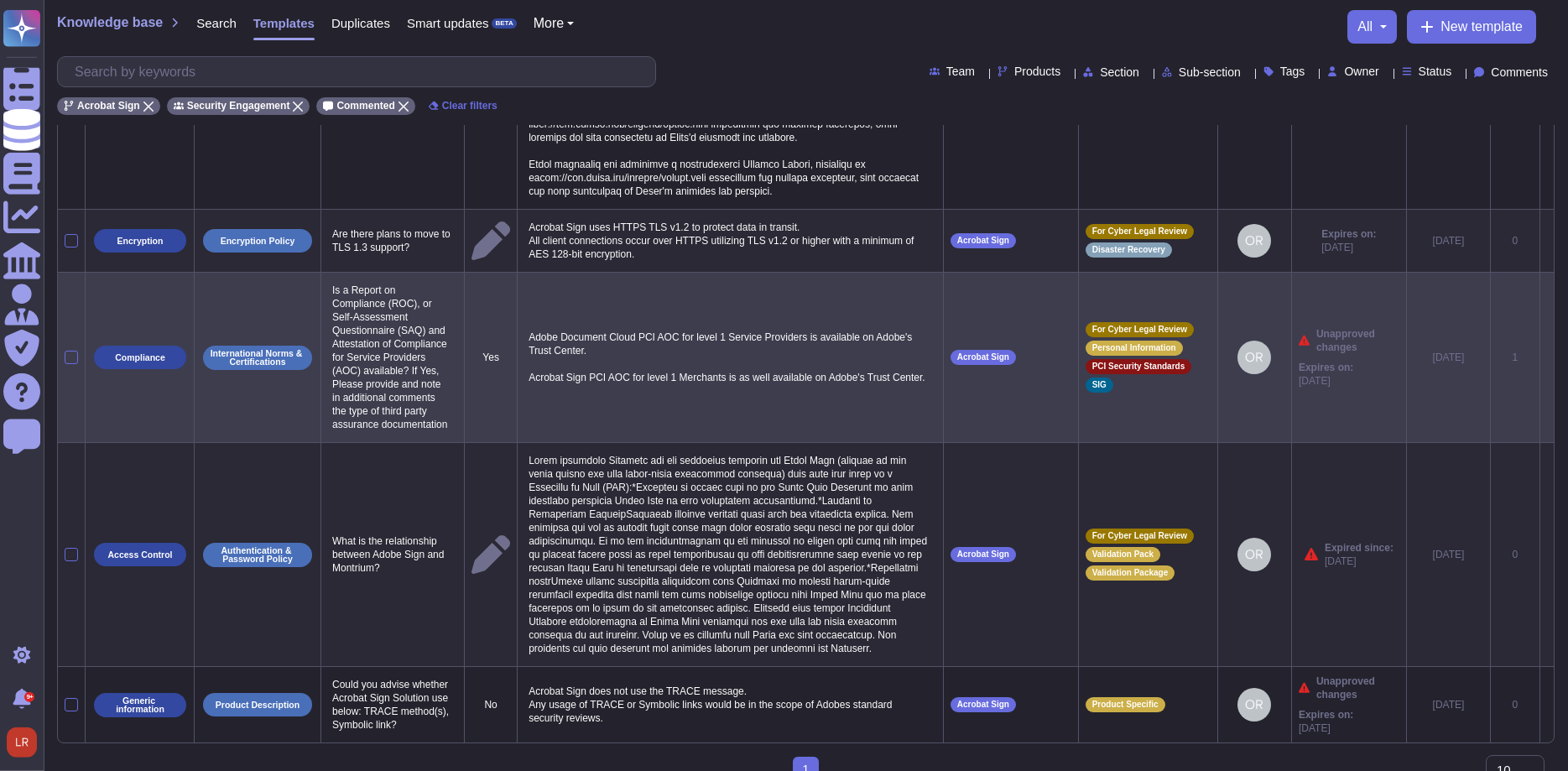
scroll to position [731, 0]
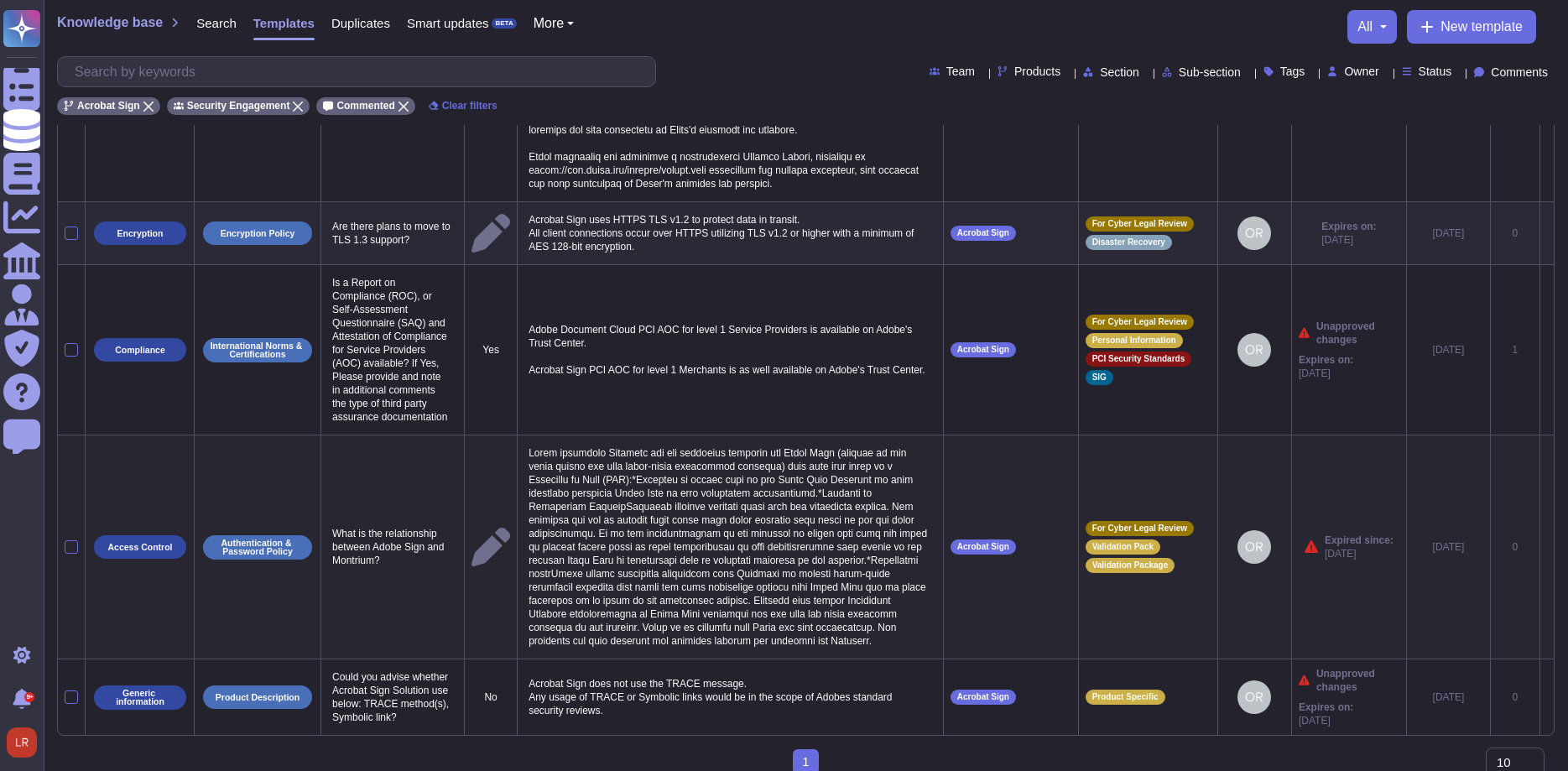
click at [1547, 549] on icon at bounding box center [1547, 549] width 0 height 0
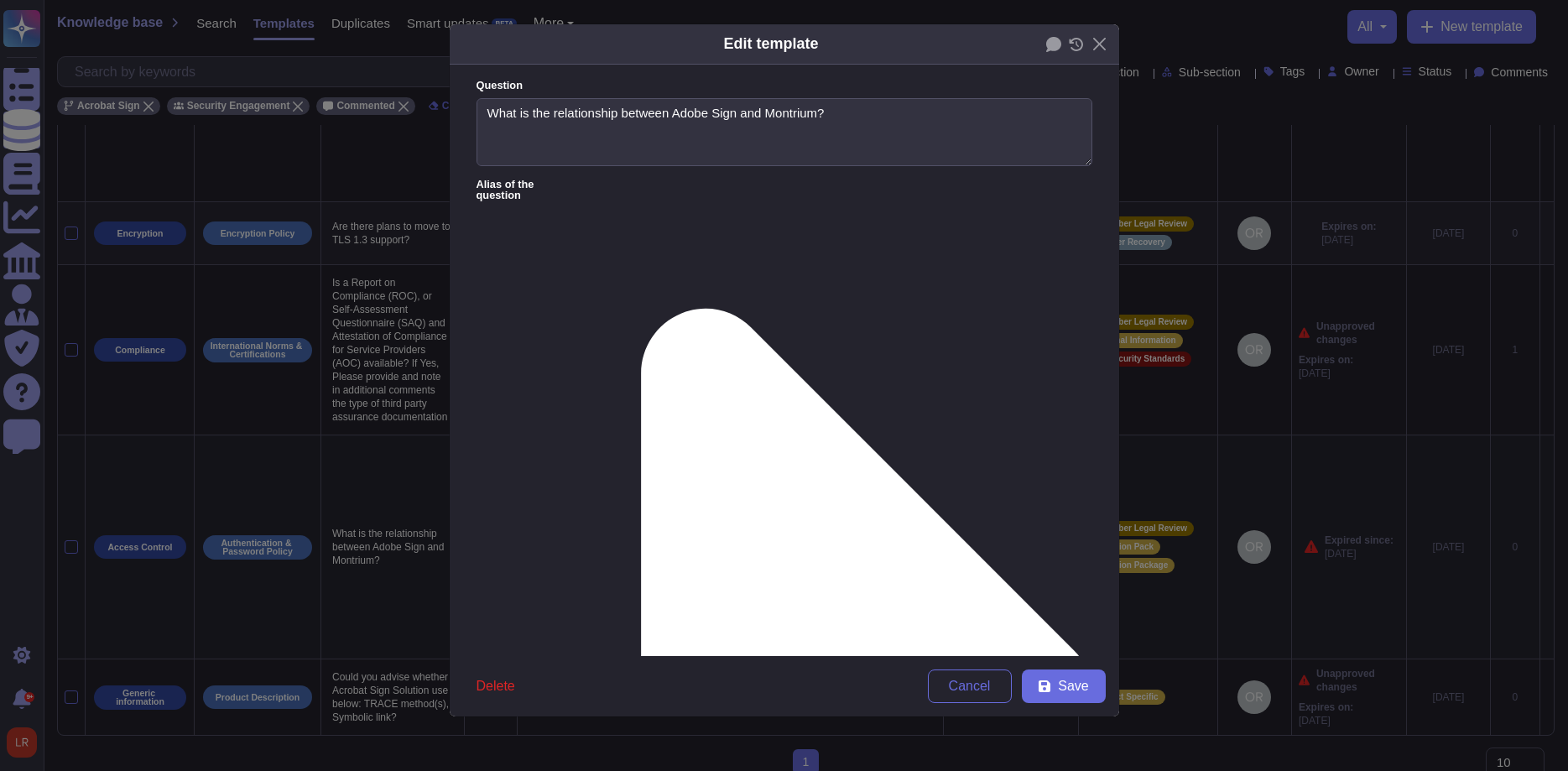
type textarea "What is the relationship between Adobe Sign and Montrium?"
type textarea "Adobe leverages Montrium for the following services for Adobe Sign (similar to …"
click at [1050, 43] on icon at bounding box center [1053, 44] width 15 height 15
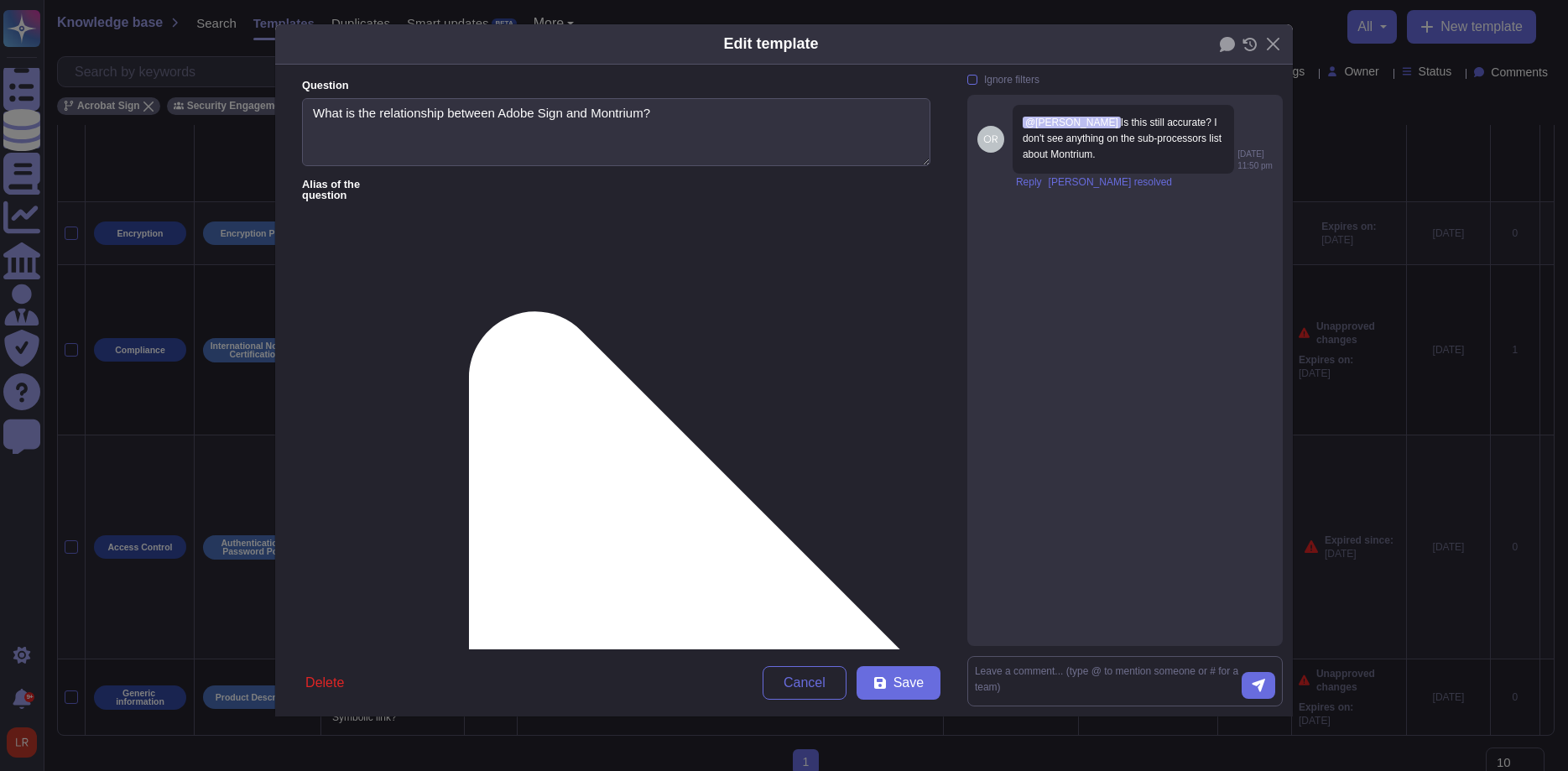
drag, startPoint x: 1093, startPoint y: 142, endPoint x: 1165, endPoint y: 158, distance: 73.8
click at [1165, 158] on div "@[PERSON_NAME] Is this still accurate? I don't see anything on the sub-processo…" at bounding box center [1124, 139] width 222 height 69
click at [1124, 162] on div "@[PERSON_NAME] Is this still accurate? I don't see anything on the sub-processo…" at bounding box center [1124, 139] width 222 height 69
click at [1022, 182] on span "Reply" at bounding box center [1029, 182] width 26 height 10
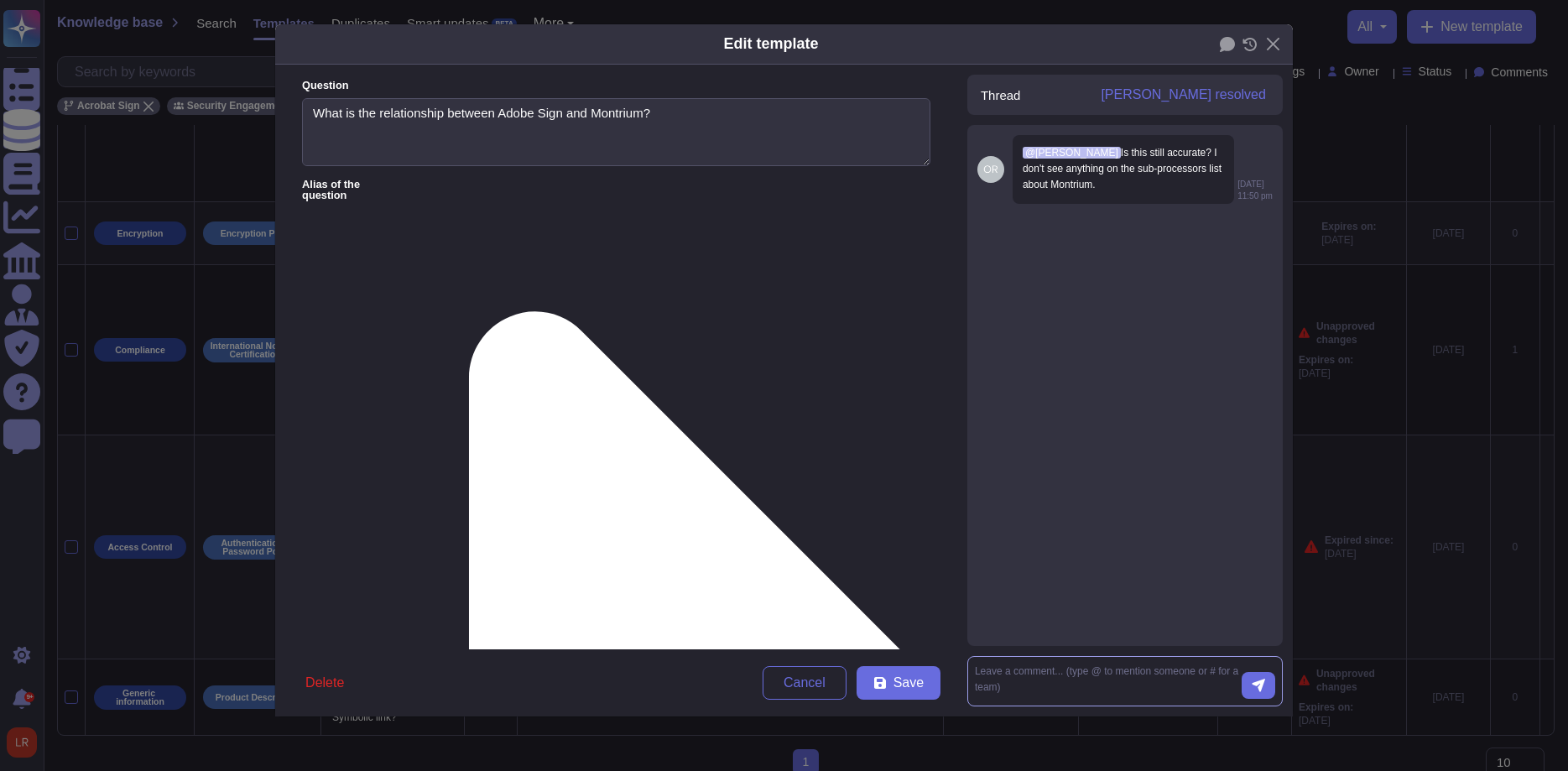
click at [1076, 672] on textarea at bounding box center [1109, 681] width 267 height 35
click at [1030, 676] on textarea at bounding box center [1109, 681] width 267 height 35
click at [1028, 663] on form "[PERSON_NAME]" at bounding box center [1124, 682] width 315 height 51
click at [1042, 674] on textarea "Montri" at bounding box center [1109, 681] width 267 height 35
drag, startPoint x: 921, startPoint y: 302, endPoint x: 920, endPoint y: 485, distance: 183.0
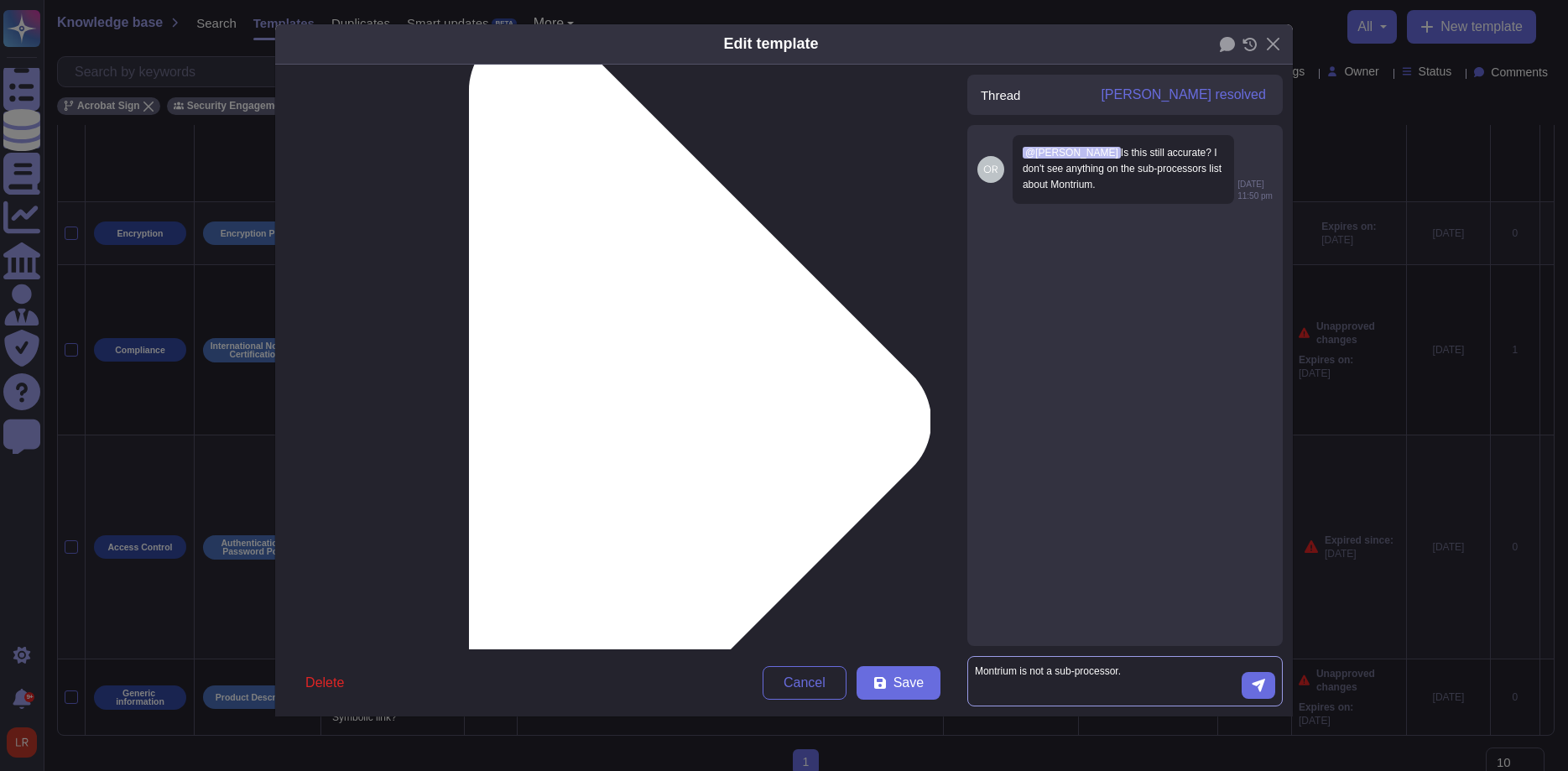
scroll to position [335, 0]
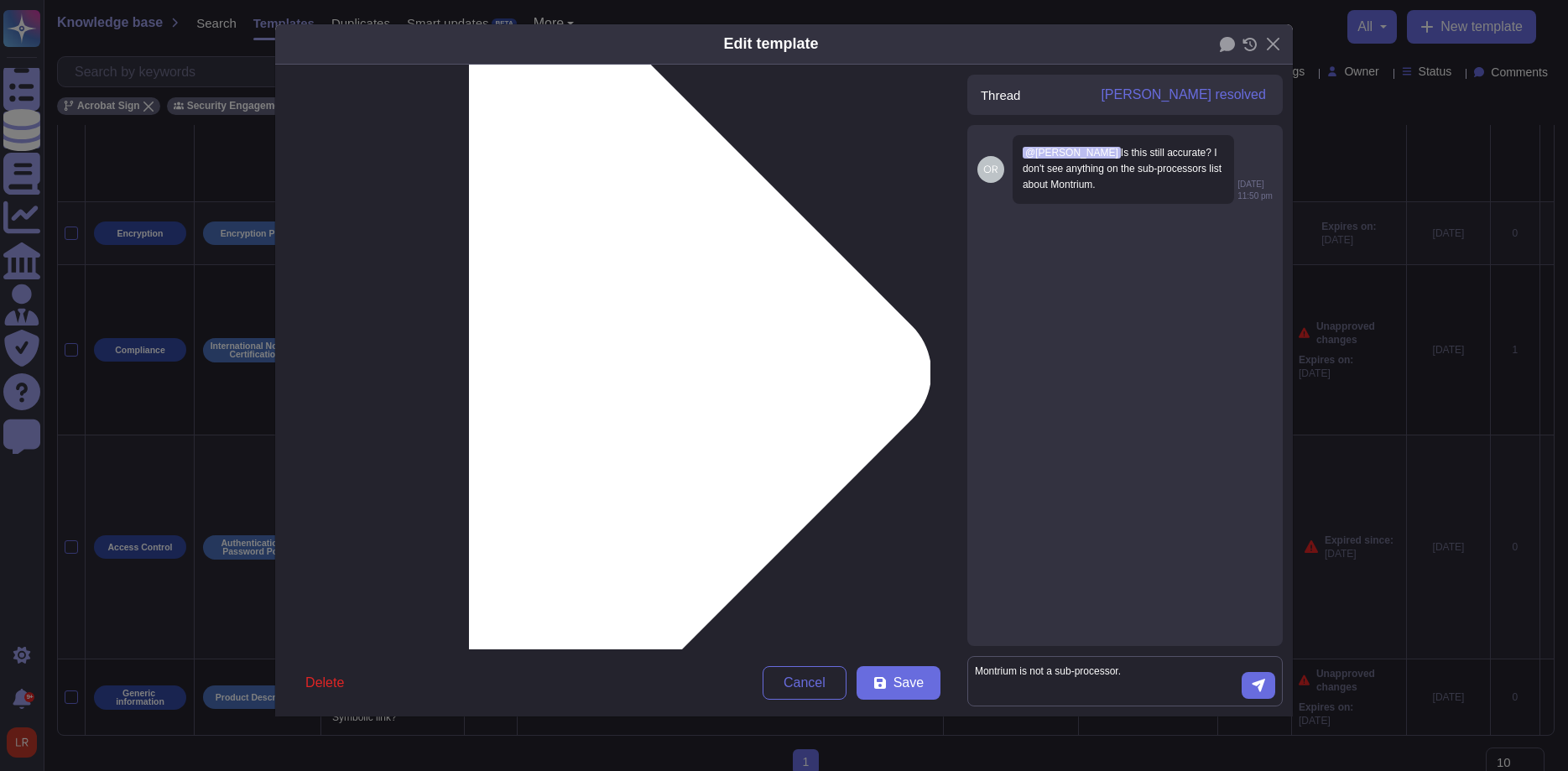
click at [1158, 677] on textarea "Montrium is not a sub-processor." at bounding box center [1109, 681] width 267 height 35
click at [1145, 672] on textarea "Montrium is not a sub-processor." at bounding box center [1109, 681] width 267 height 35
click at [1146, 671] on textarea "Montrium is not a sub-processor." at bounding box center [1109, 681] width 267 height 35
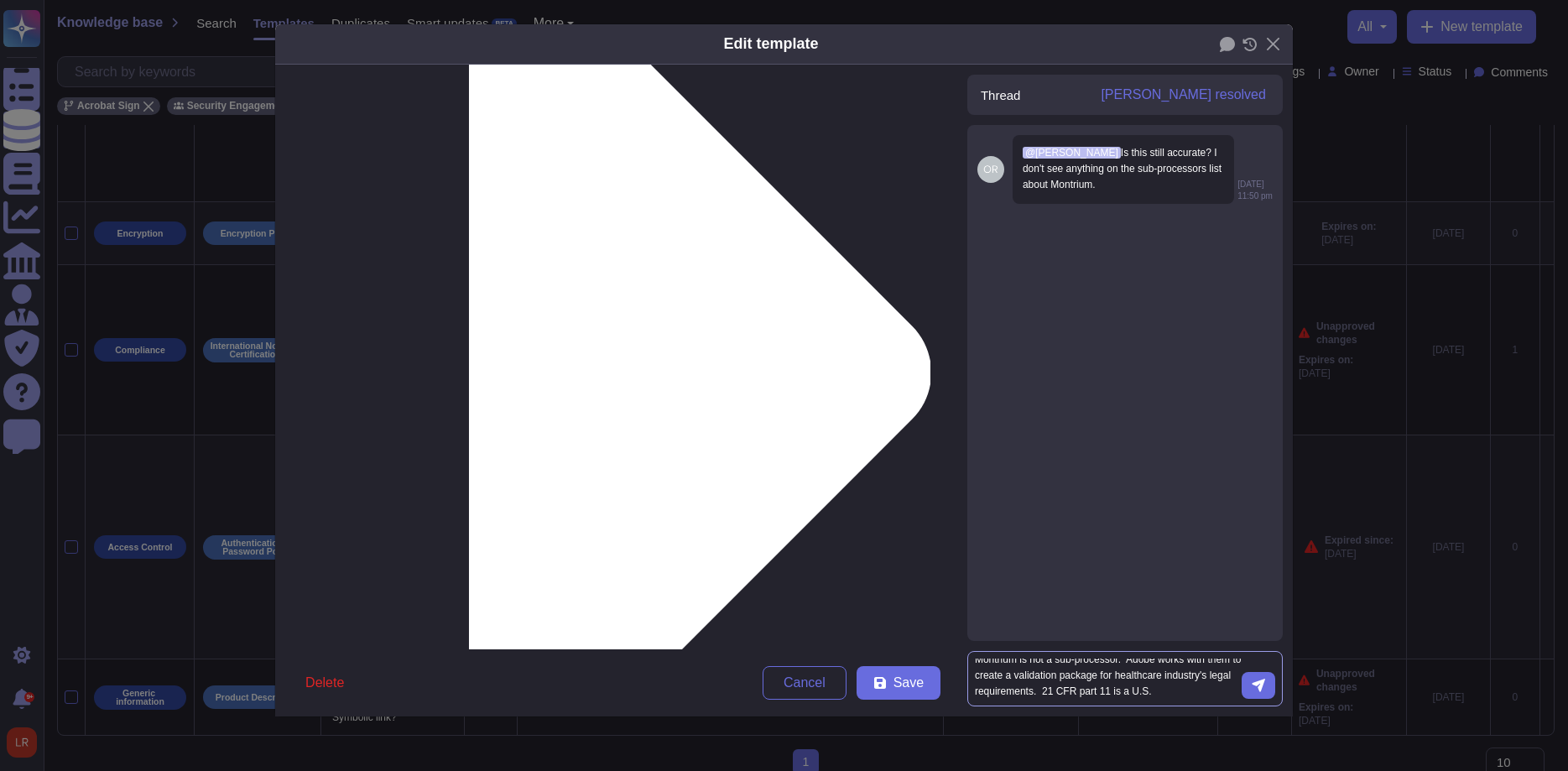
click at [1162, 695] on textarea "Montrium is not a sub-processor. Adobe works with them to create a validation p…" at bounding box center [1109, 678] width 267 height 40
paste textarea "hat sets criteria for electronic records and electronic signatures to ensure th…"
click at [1030, 644] on textarea "Montrium is not a sub-processor. Adobe works with them to create a validation p…" at bounding box center [1109, 656] width 267 height 85
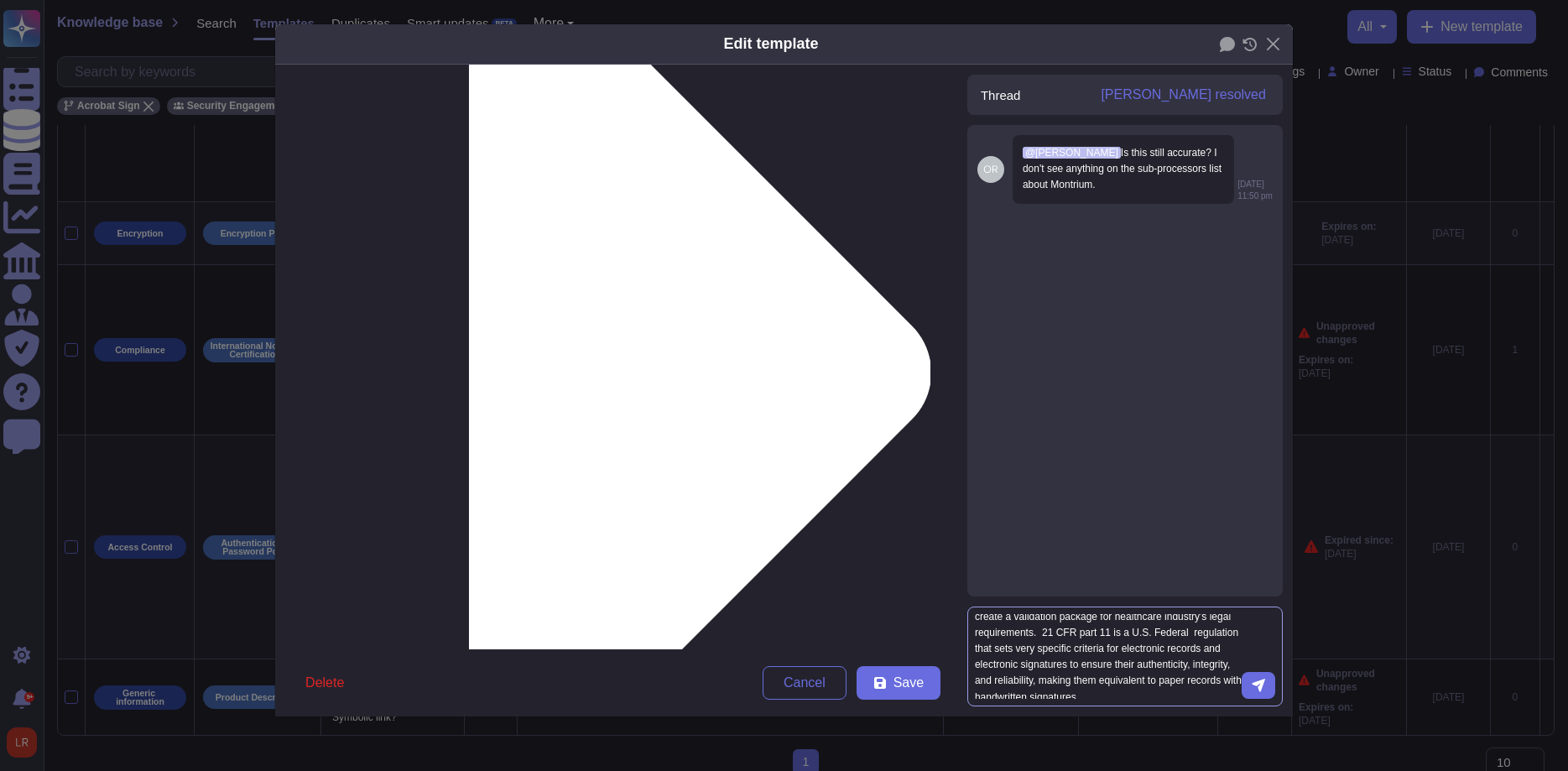
scroll to position [29, 0]
click at [1124, 693] on textarea "Montrium is not a sub-processor. Adobe works with them to create a validation p…" at bounding box center [1109, 656] width 267 height 85
click at [1124, 690] on textarea "Montrium is not a sub-processor. Adobe works with them to create a validation p…" at bounding box center [1109, 656] width 267 height 85
click at [1119, 686] on textarea "Montrium is not a sub-processor. Adobe works with them to create a validation p…" at bounding box center [1109, 652] width 267 height 94
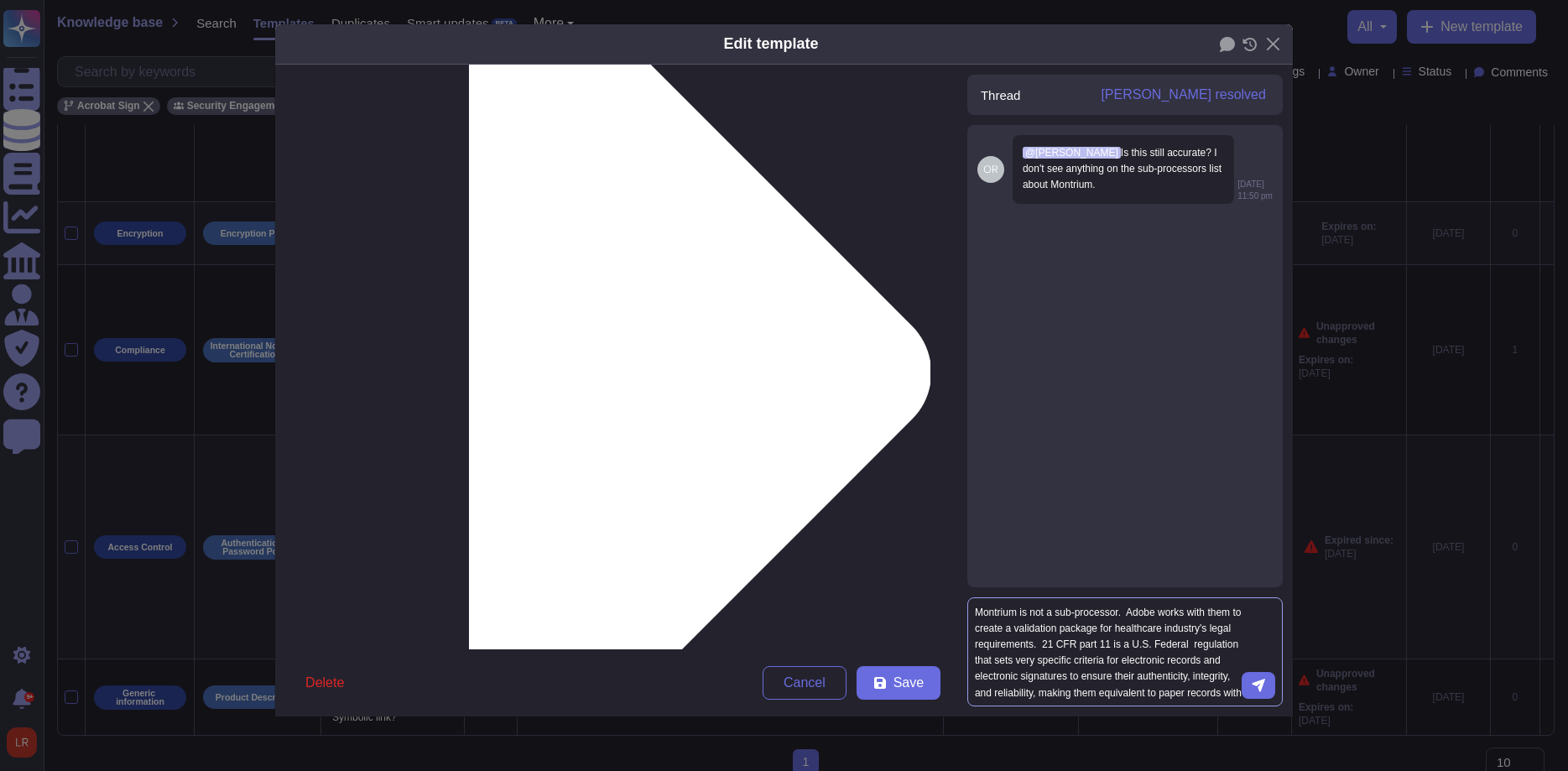
scroll to position [34, 0]
drag, startPoint x: 1039, startPoint y: 644, endPoint x: 1059, endPoint y: 734, distance: 92.2
click at [1059, 699] on textarea "Montrium is not a sub-processor. Adobe works with them to create a validation p…" at bounding box center [1109, 652] width 267 height 94
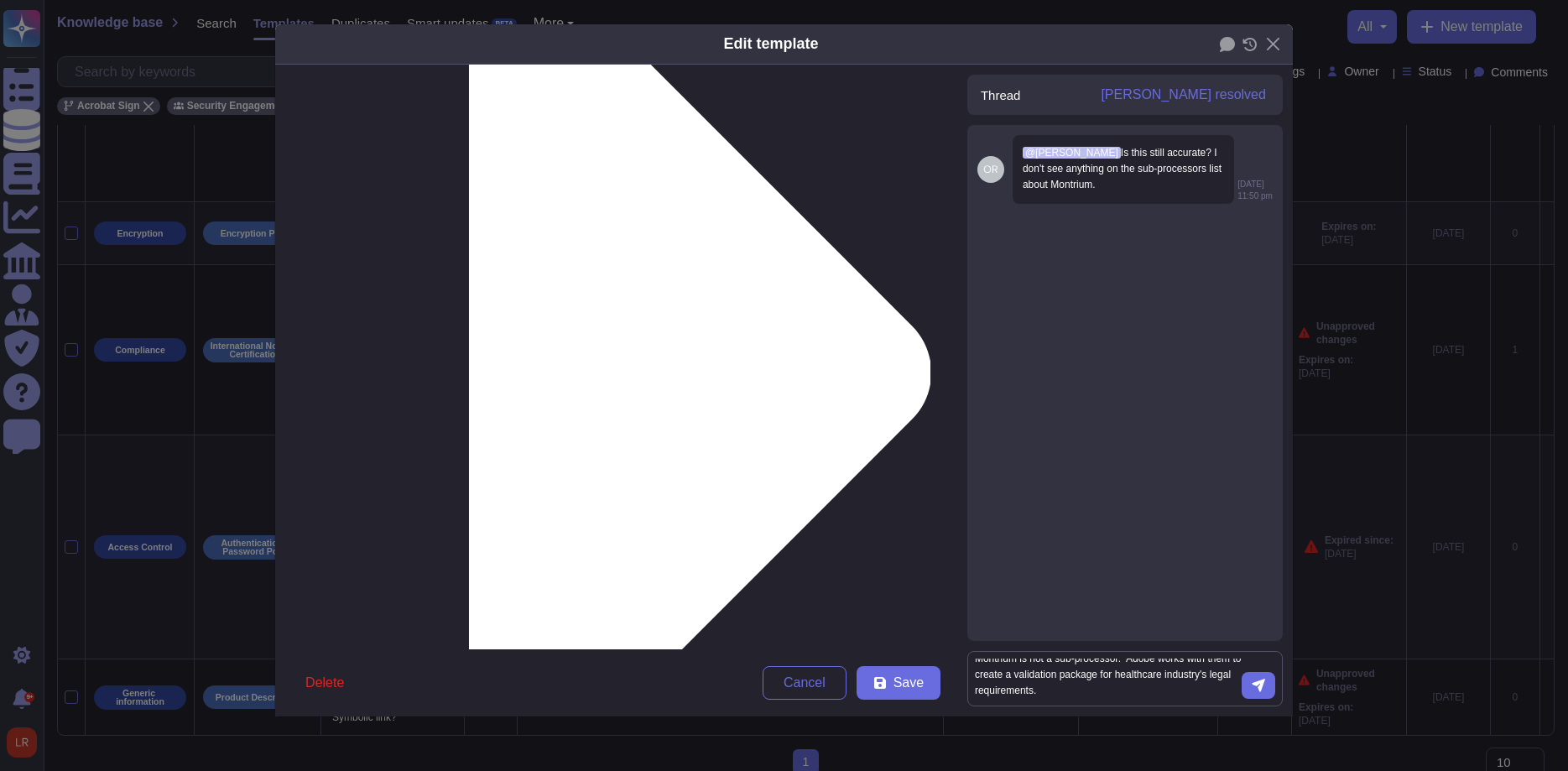
type textarea "Montrium is not a sub-processor. Adobe works with them to create a validation p…"
